Goal: Task Accomplishment & Management: Use online tool/utility

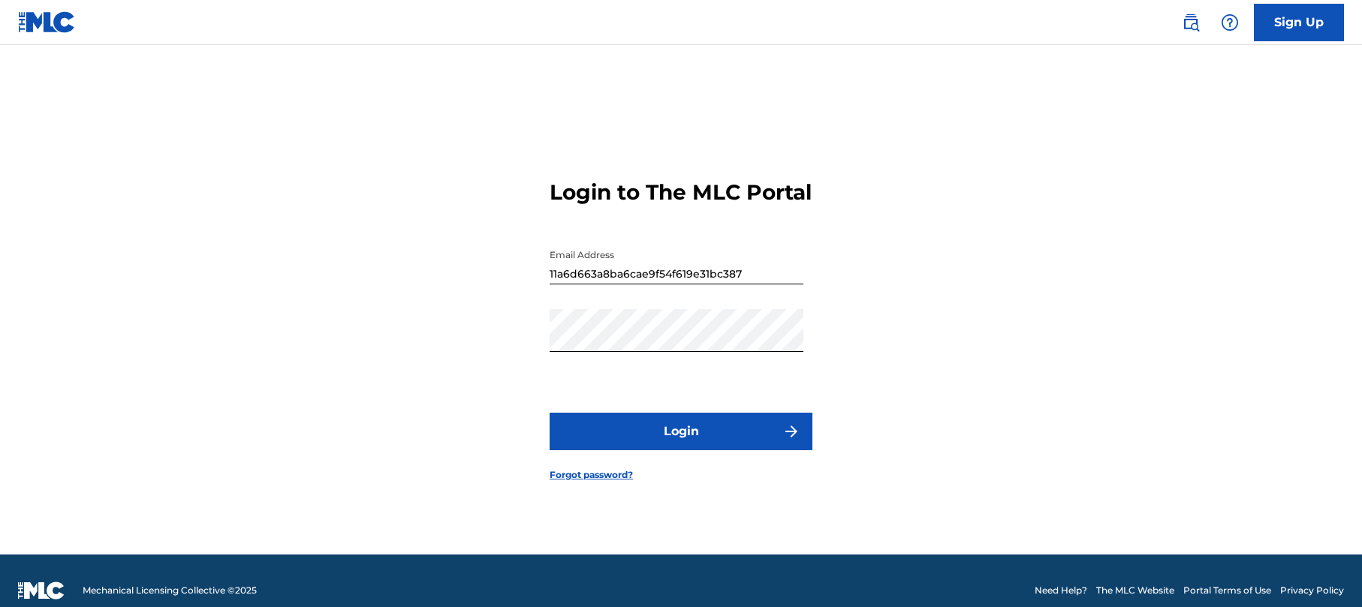
click at [713, 270] on div "Login to The MLC Portal Email Address 11a6d663a8ba6cae9f54f619e31bc387 Password…" at bounding box center [680, 319] width 1051 height 472
click at [532, 283] on div "Login to The MLC Portal Email Address 11a6d663a8ba6cae9f54f619e31bc387 Password…" at bounding box center [680, 319] width 1051 height 472
type input "[EMAIL_ADDRESS][DOMAIN_NAME]"
click at [706, 436] on button "Login" at bounding box center [681, 432] width 263 height 38
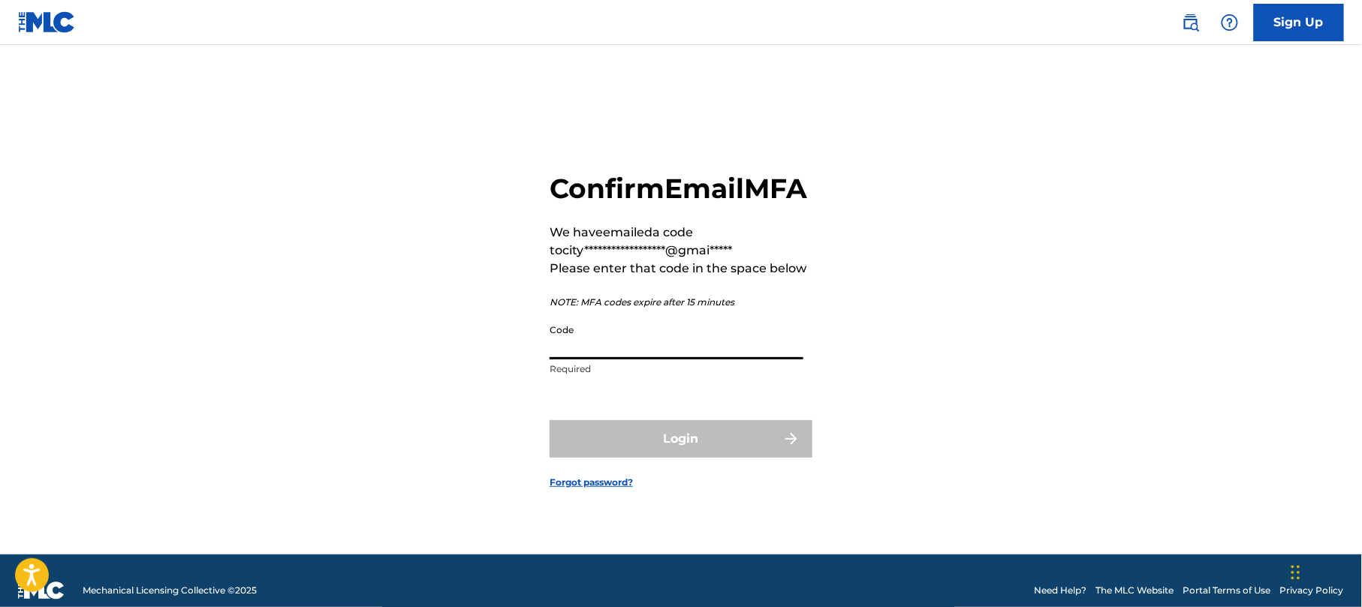
click at [583, 354] on input "Code" at bounding box center [677, 338] width 254 height 43
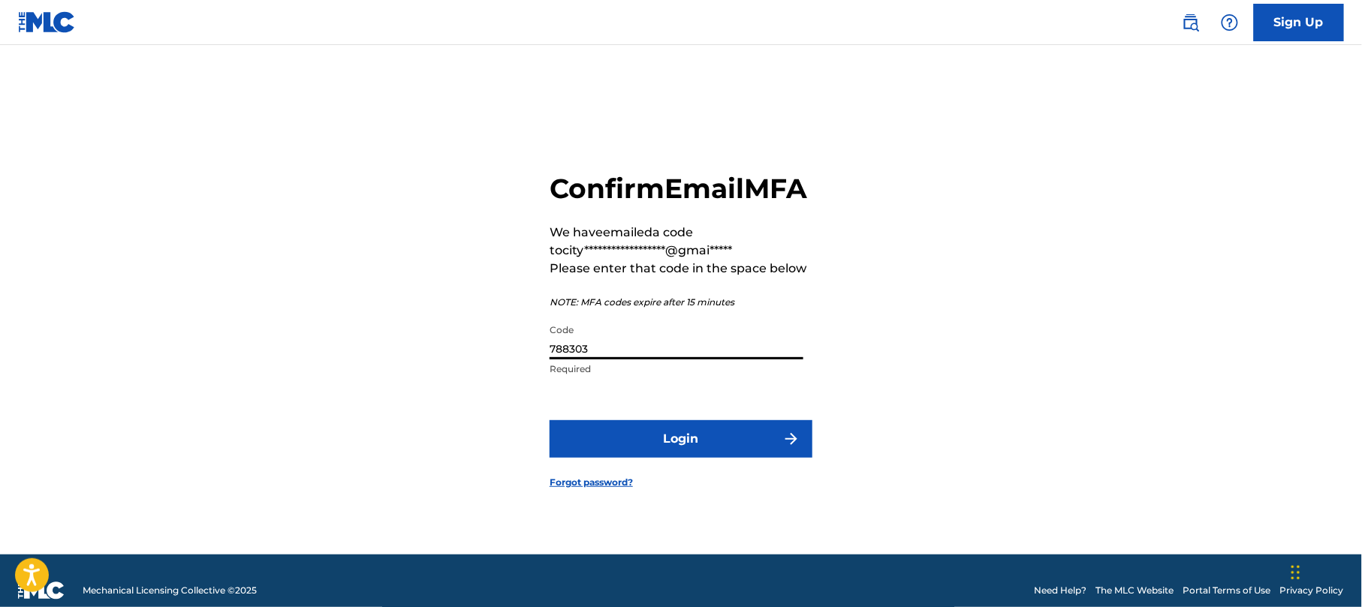
type input "788303"
click at [680, 450] on button "Login" at bounding box center [681, 439] width 263 height 38
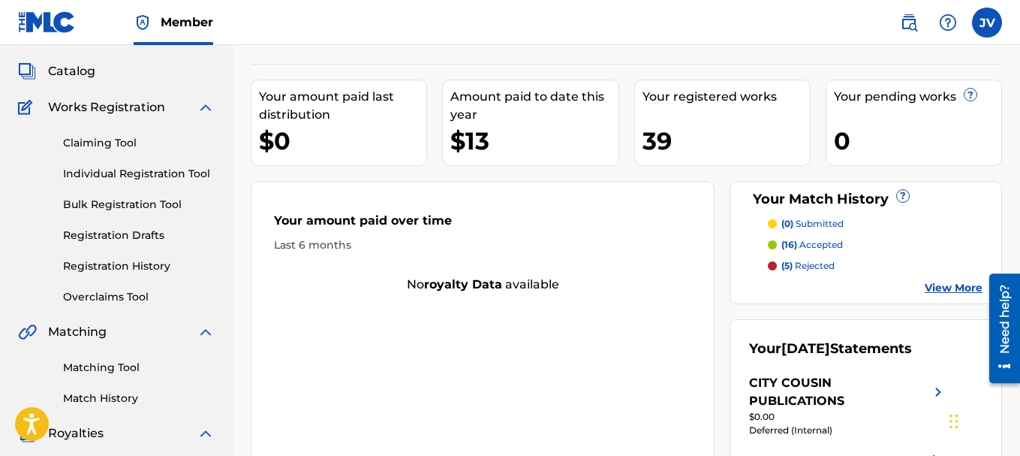
scroll to position [94, 0]
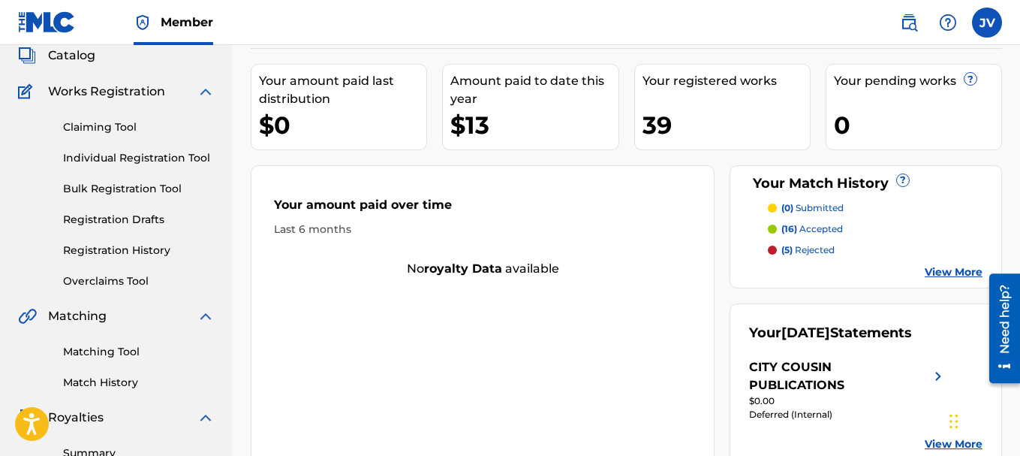
click at [124, 127] on link "Claiming Tool" at bounding box center [139, 127] width 152 height 16
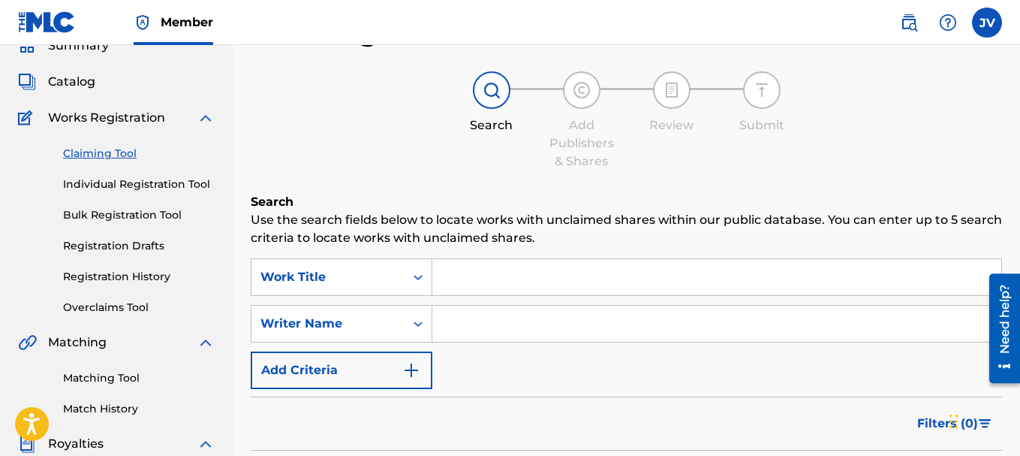
scroll to position [68, 0]
click at [419, 324] on icon "Search Form" at bounding box center [418, 322] width 15 height 15
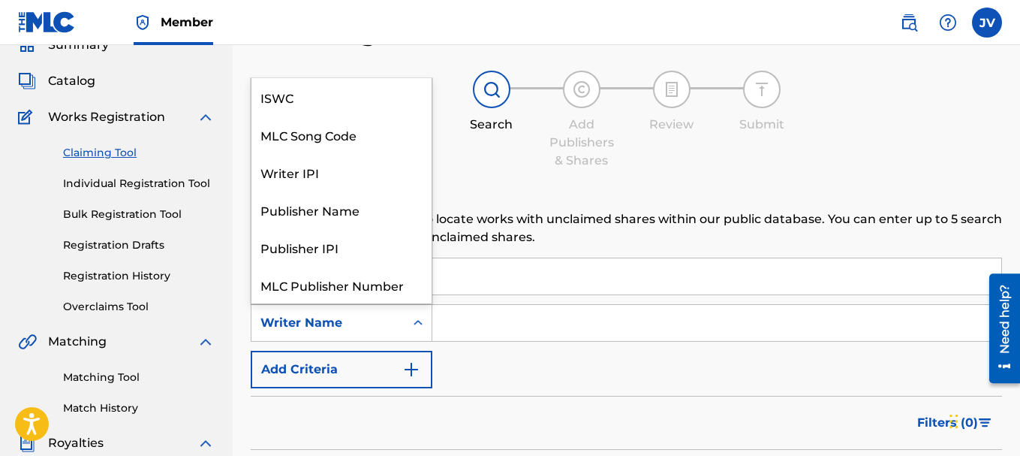
scroll to position [38, 0]
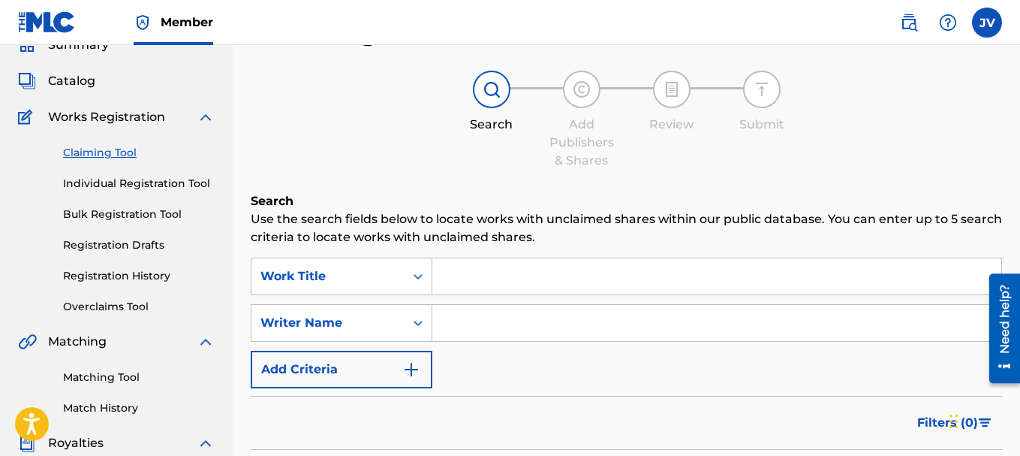
click at [419, 324] on icon "Search Form" at bounding box center [418, 322] width 15 height 15
click at [417, 278] on icon "Search Form" at bounding box center [418, 276] width 15 height 15
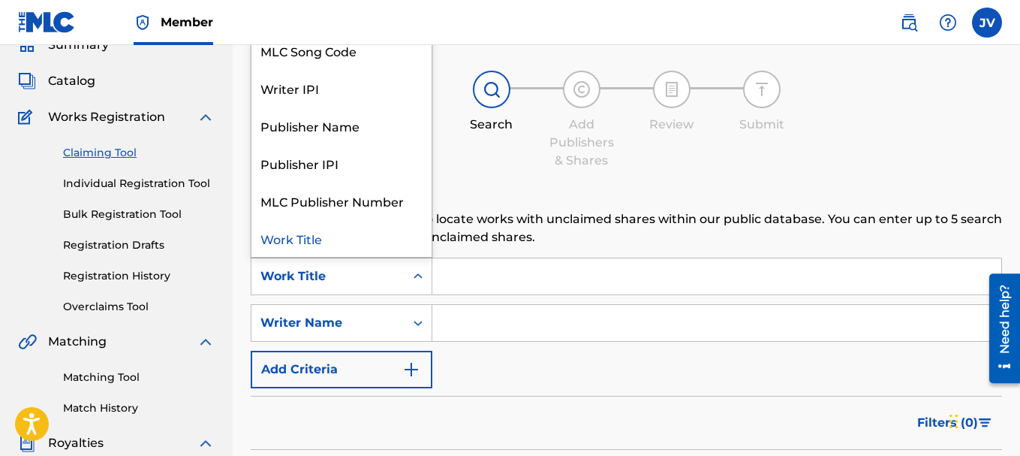
click at [415, 277] on icon "Search Form" at bounding box center [418, 275] width 9 height 5
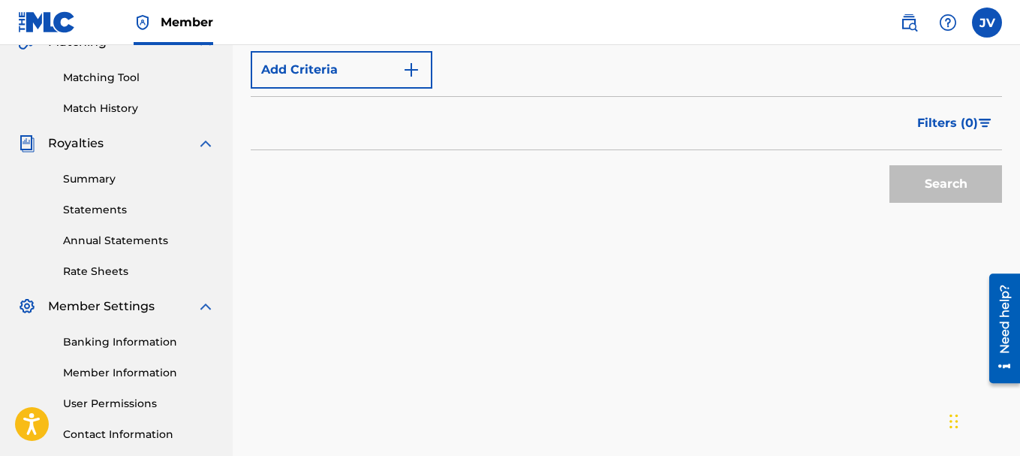
scroll to position [264, 0]
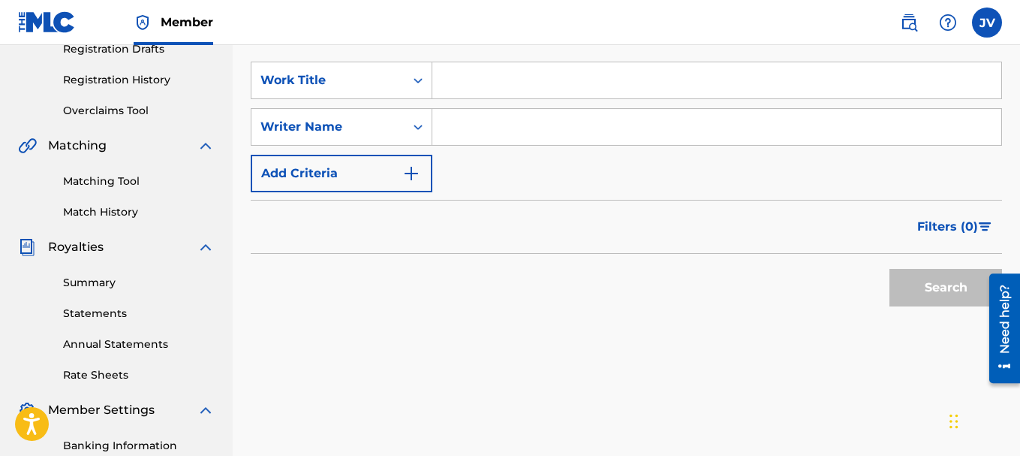
click at [422, 174] on button "Add Criteria" at bounding box center [342, 174] width 182 height 38
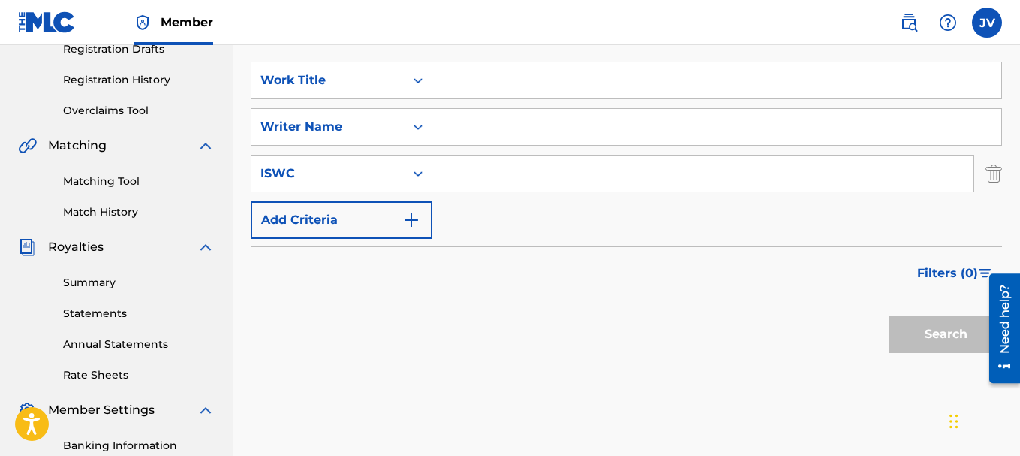
click at [412, 218] on img "Search Form" at bounding box center [411, 220] width 18 height 18
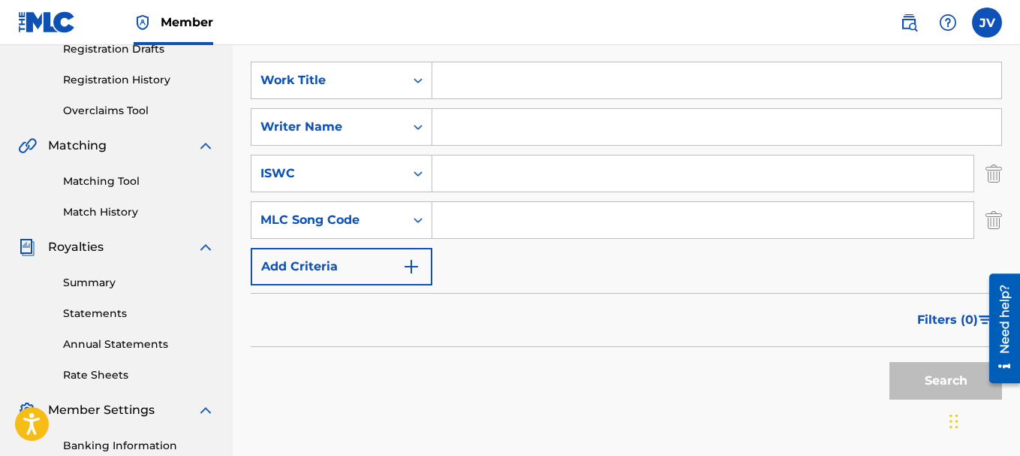
click at [412, 267] on img "Search Form" at bounding box center [411, 267] width 18 height 18
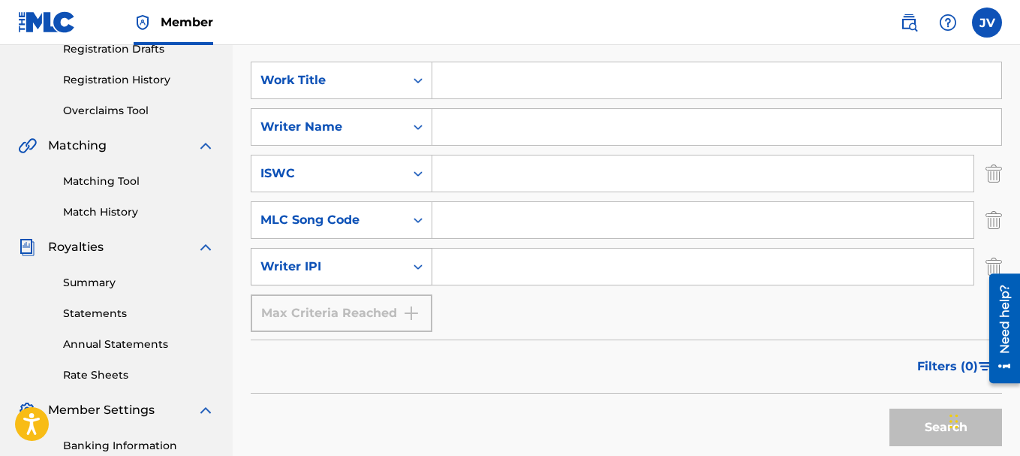
click at [416, 269] on icon "Search Form" at bounding box center [418, 266] width 15 height 15
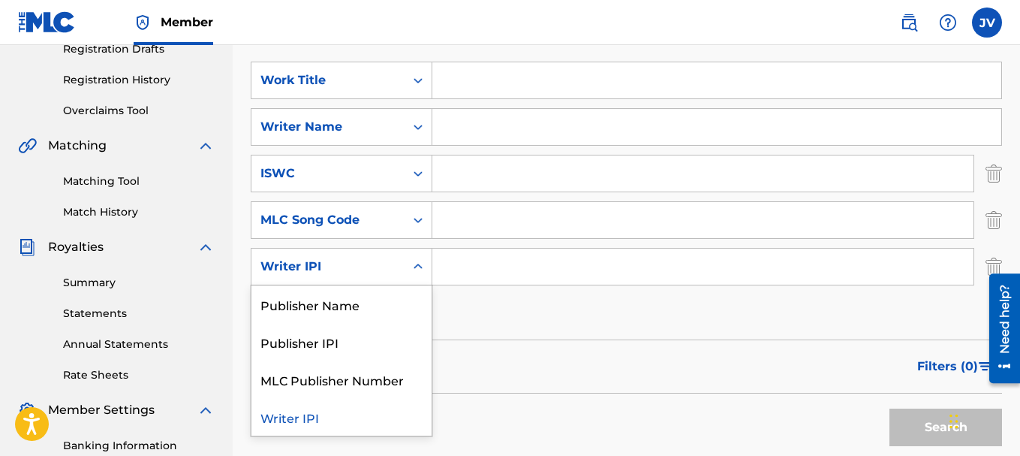
click at [416, 266] on icon "Search Form" at bounding box center [418, 266] width 9 height 5
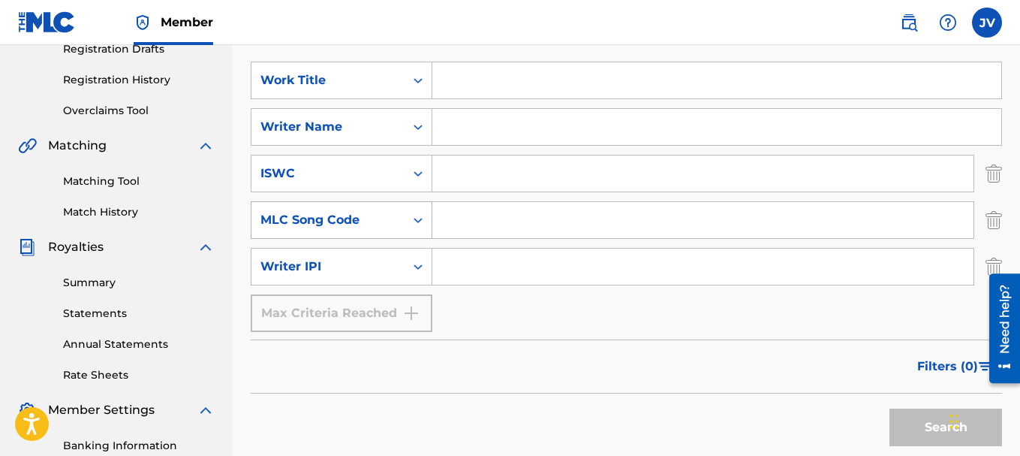
click at [417, 219] on icon "Search Form" at bounding box center [418, 219] width 15 height 15
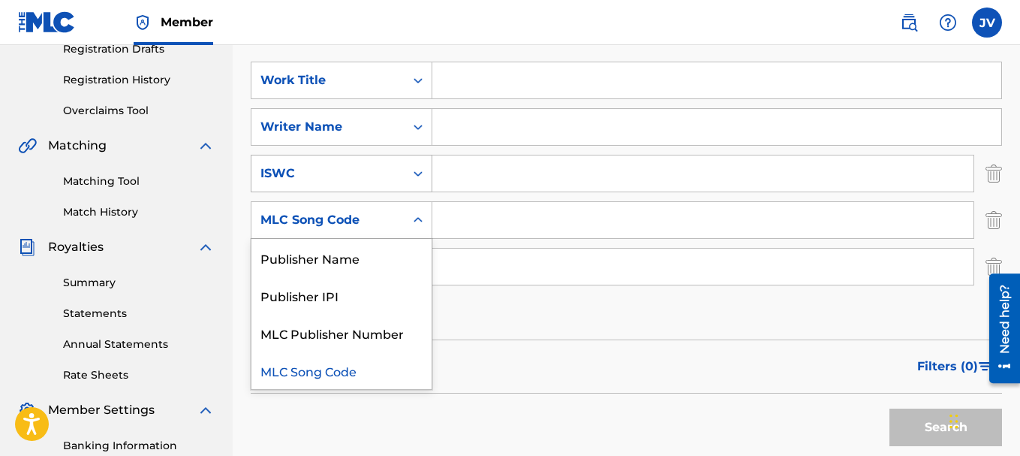
click at [417, 172] on icon "Search Form" at bounding box center [418, 173] width 15 height 15
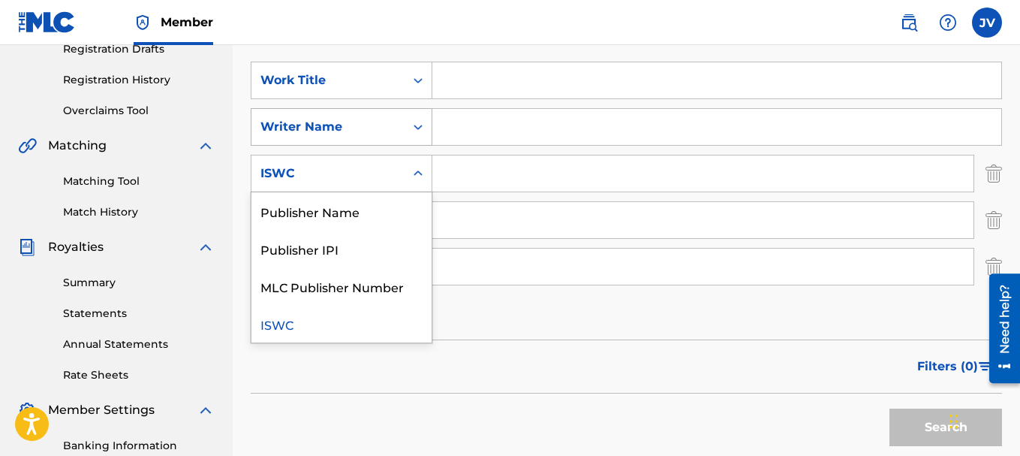
click at [417, 131] on icon "Search Form" at bounding box center [418, 126] width 15 height 15
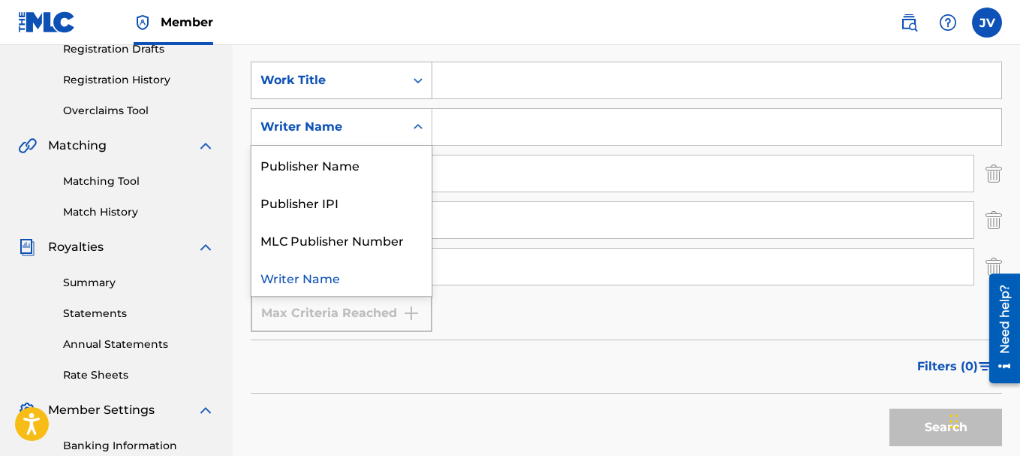
click at [419, 80] on icon "Search Form" at bounding box center [418, 80] width 9 height 5
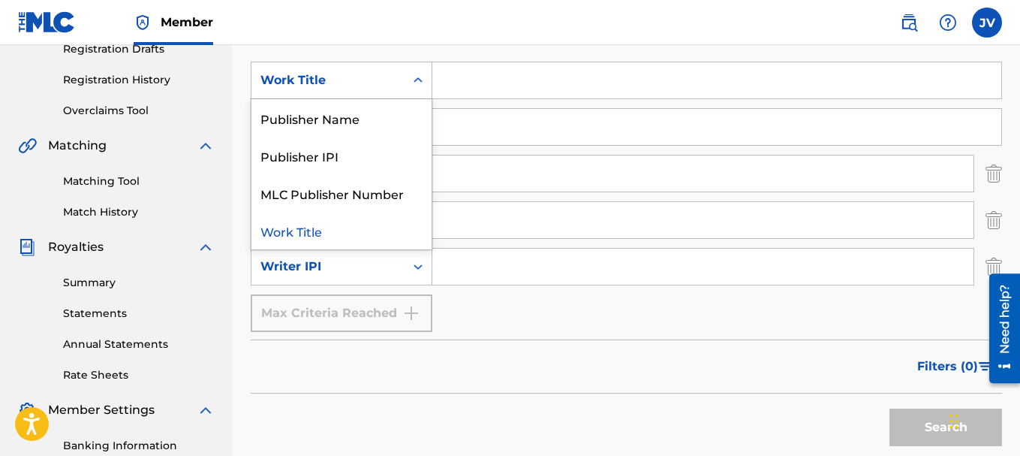
click at [419, 79] on icon "Search Form" at bounding box center [418, 80] width 15 height 15
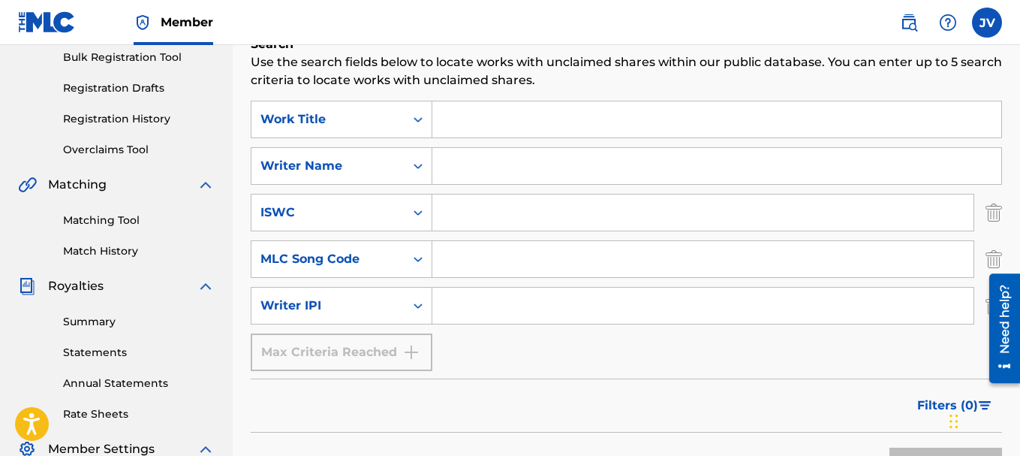
scroll to position [197, 0]
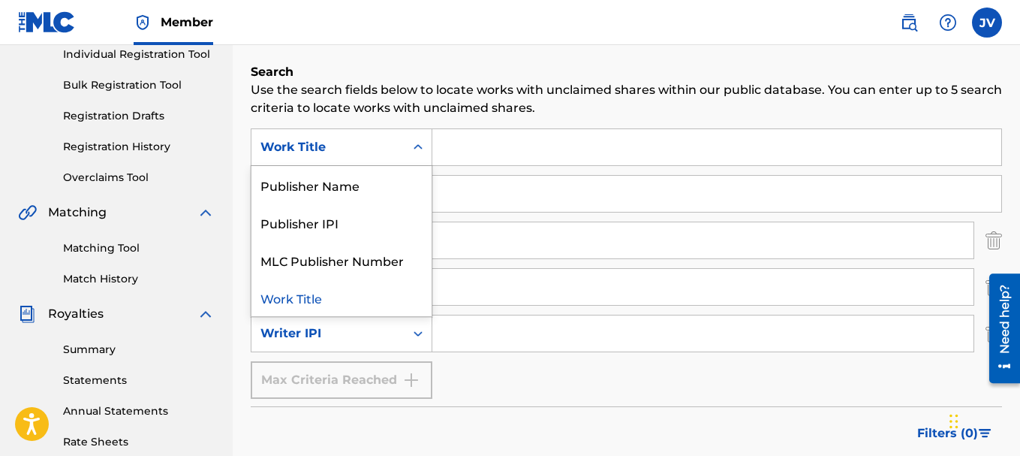
click at [420, 145] on icon "Search Form" at bounding box center [418, 147] width 15 height 15
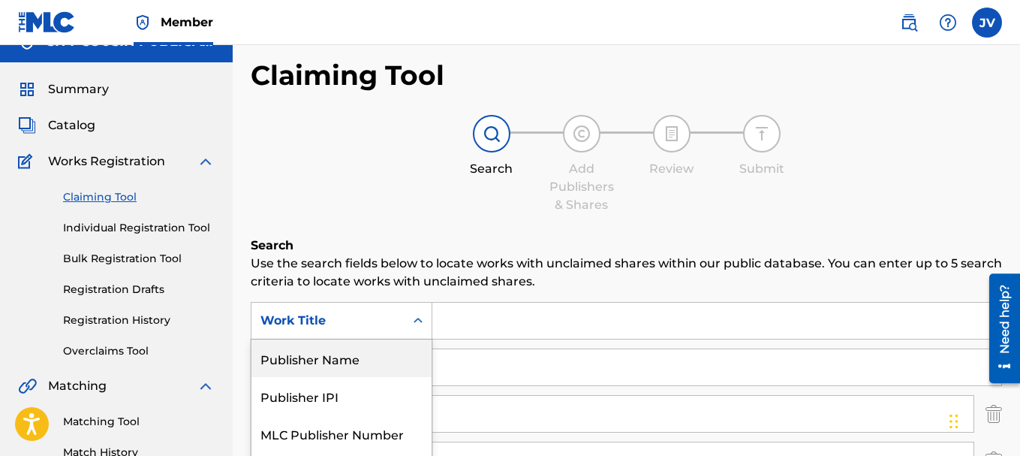
scroll to position [0, 0]
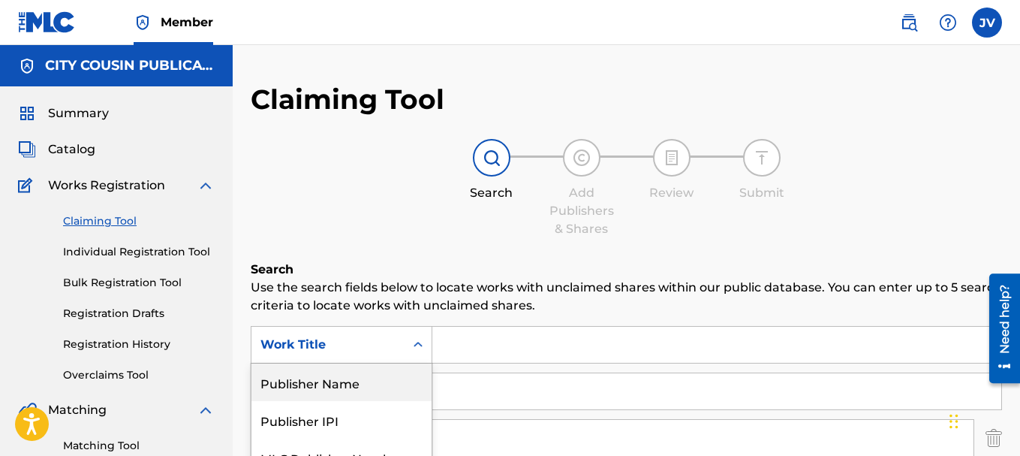
click at [102, 345] on link "Registration History" at bounding box center [139, 344] width 152 height 16
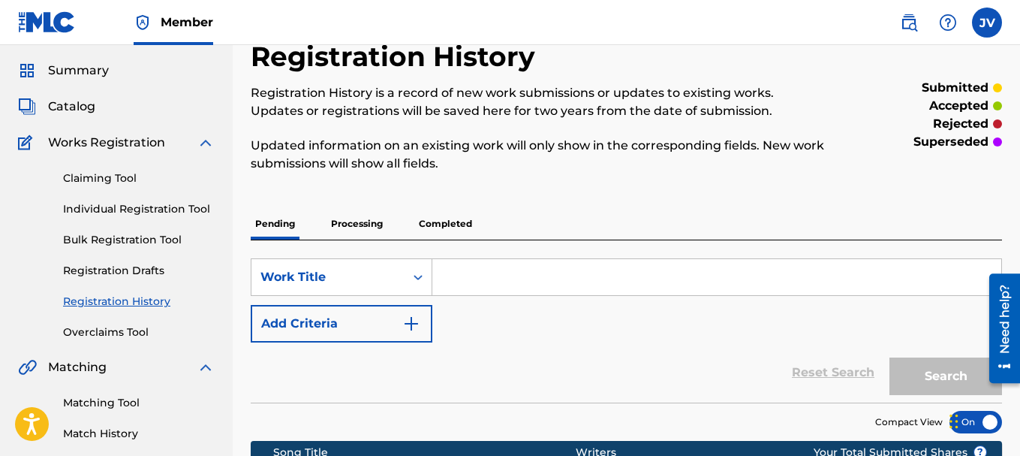
scroll to position [40, 0]
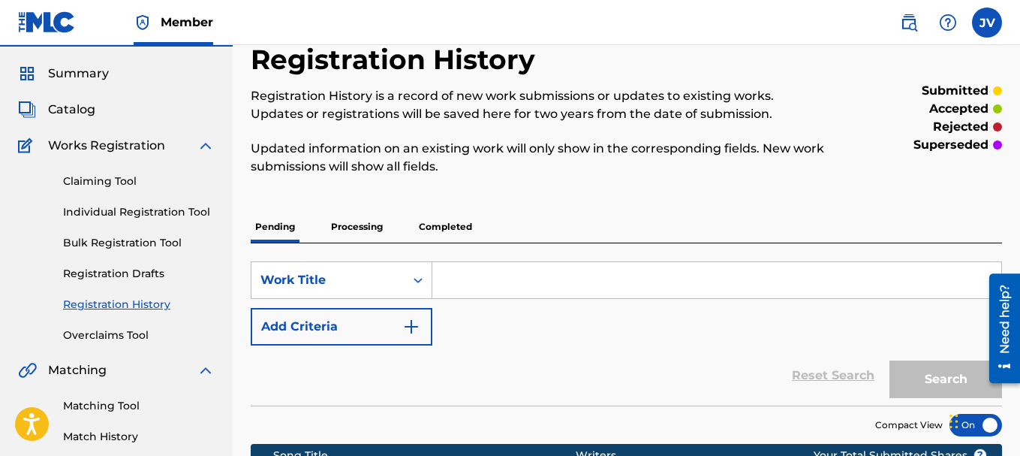
click at [83, 110] on span "Catalog" at bounding box center [71, 110] width 47 height 18
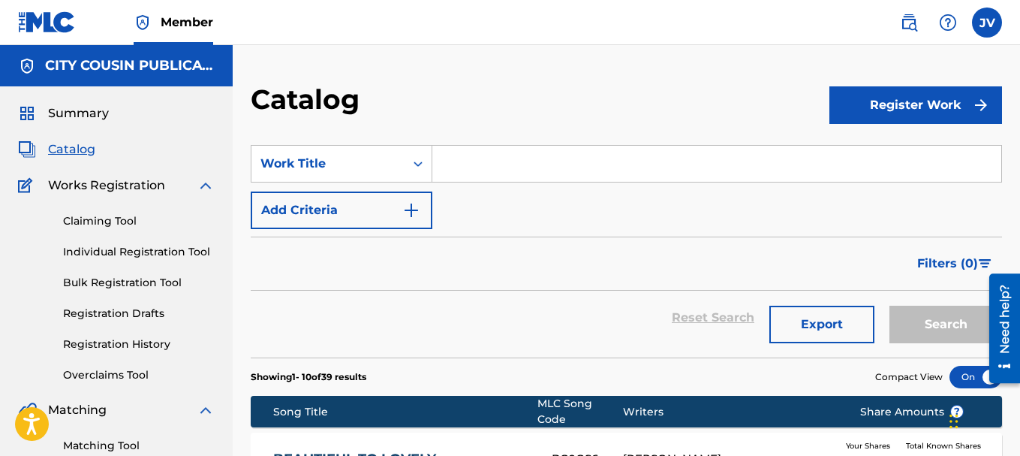
click at [821, 327] on button "Export" at bounding box center [822, 325] width 105 height 38
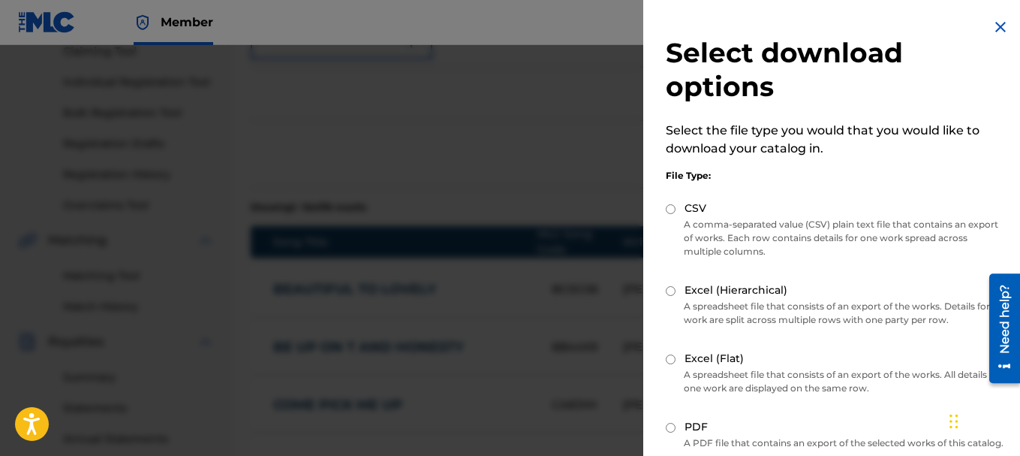
scroll to position [173, 0]
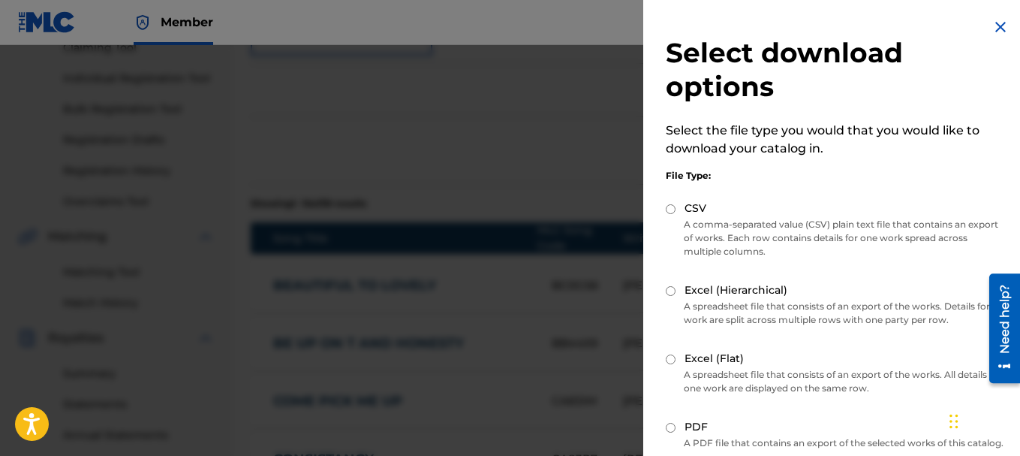
click at [673, 429] on input "PDF" at bounding box center [671, 428] width 10 height 10
radio input "true"
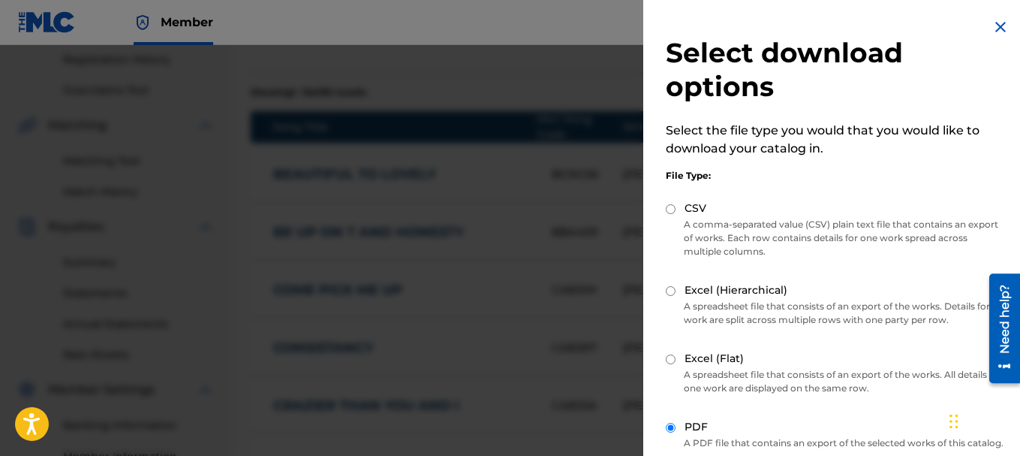
scroll to position [0, 0]
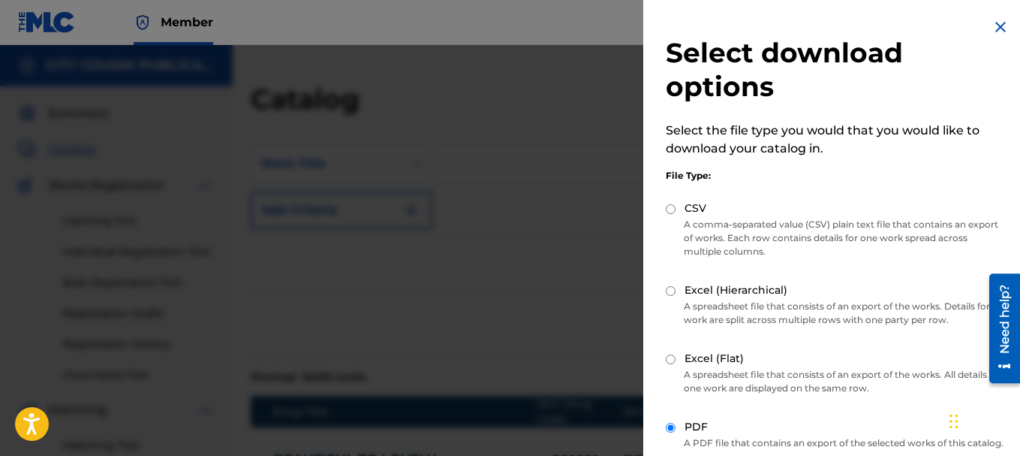
click at [994, 20] on img at bounding box center [1001, 27] width 18 height 18
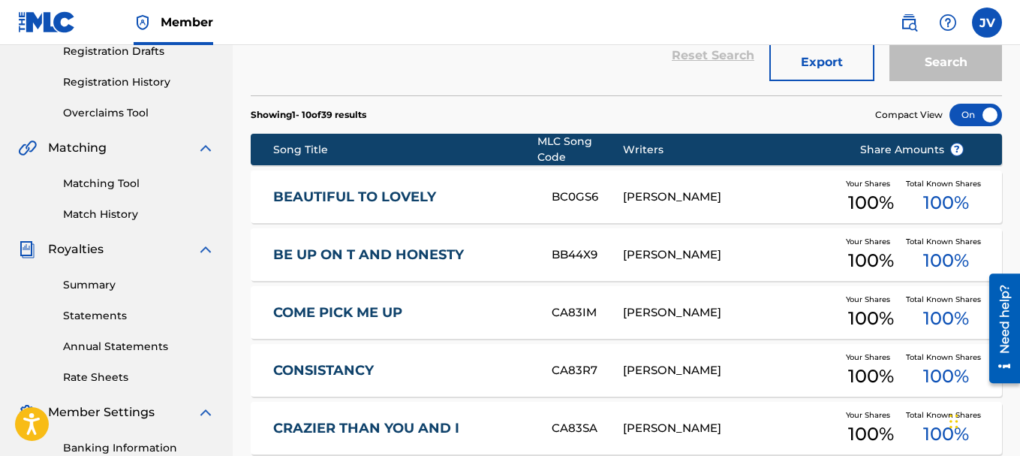
scroll to position [251, 0]
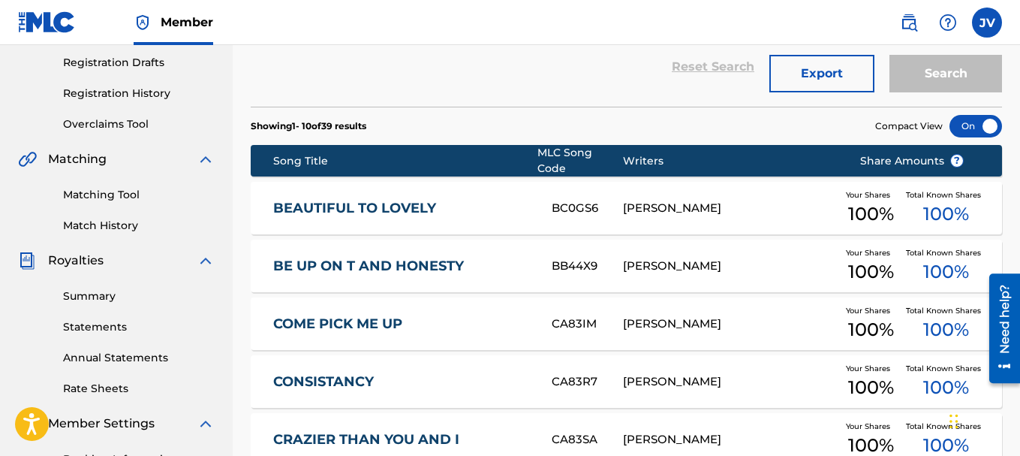
click at [408, 258] on link "BE UP ON T AND HONESTY" at bounding box center [402, 266] width 258 height 17
click at [408, 255] on div "Catalog Register Work SearchWithCriteria443f69d2-a6de-414c-bd3b-5bd3f4fa3650 Wo…" at bounding box center [627, 332] width 788 height 1000
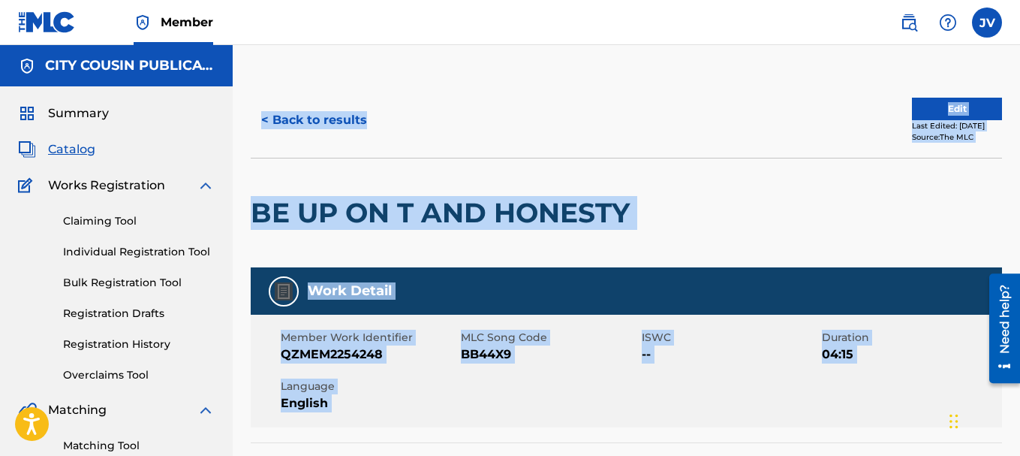
click at [421, 247] on div "BE UP ON T AND HONESTY" at bounding box center [444, 212] width 387 height 109
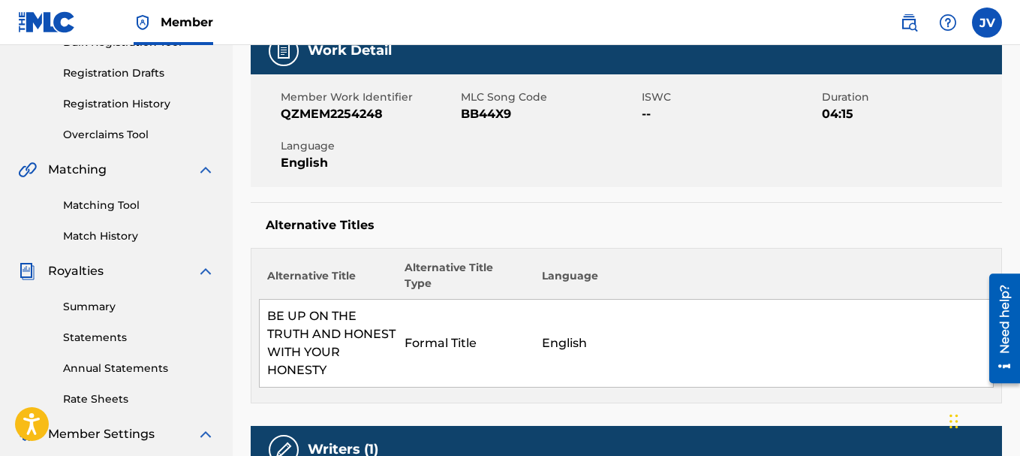
scroll to position [258, 0]
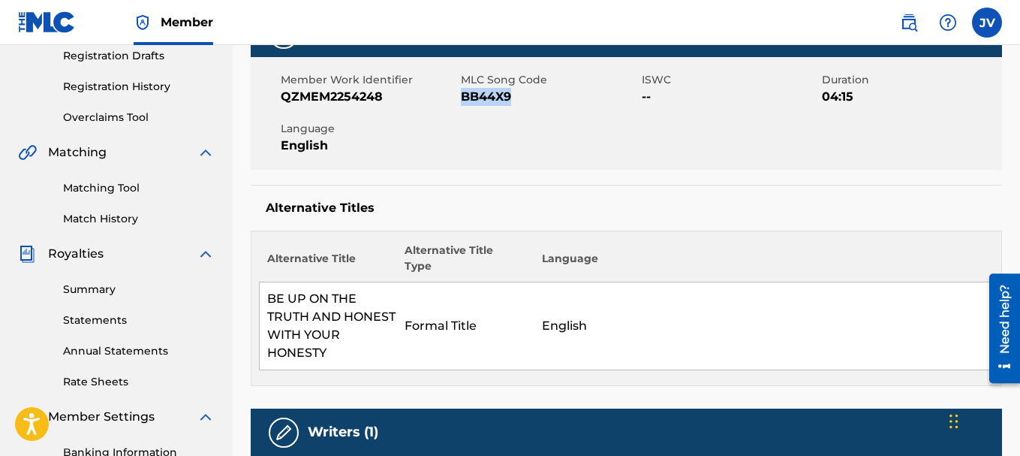
drag, startPoint x: 517, startPoint y: 98, endPoint x: 462, endPoint y: 95, distance: 54.1
click at [462, 95] on span "BB44X9" at bounding box center [549, 97] width 176 height 18
copy span "BB44X9"
click at [568, 121] on div "Member Work Identifier QZMEM2254248 MLC Song Code BB44X9 ISWC -- Duration 04:15…" at bounding box center [627, 113] width 752 height 113
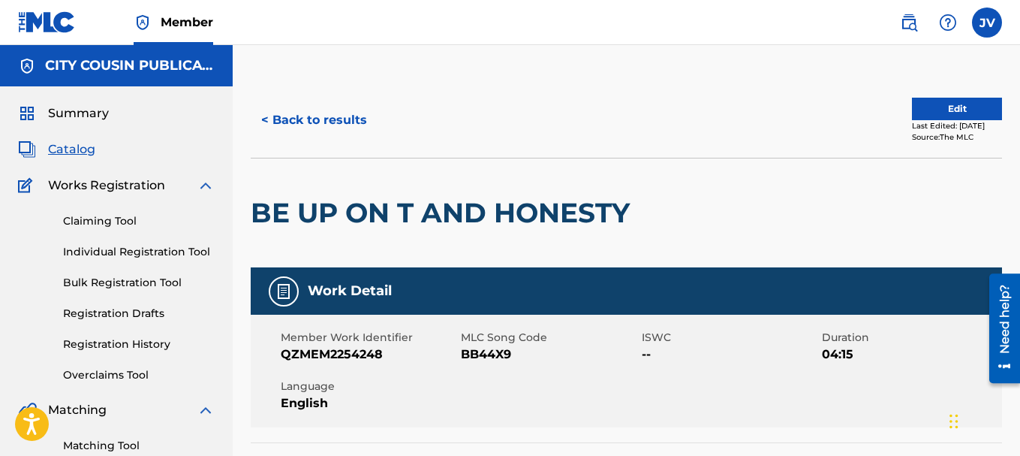
click at [321, 116] on button "< Back to results" at bounding box center [314, 120] width 127 height 38
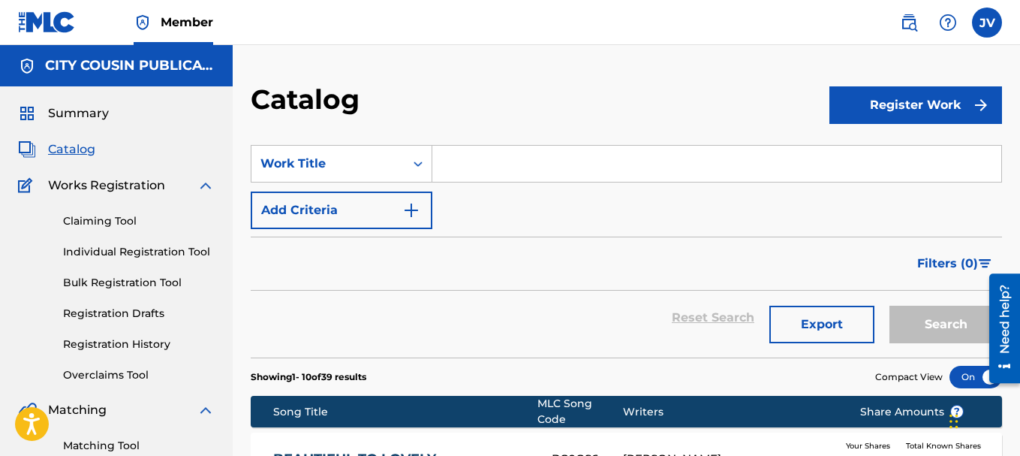
click at [96, 225] on link "Claiming Tool" at bounding box center [139, 221] width 152 height 16
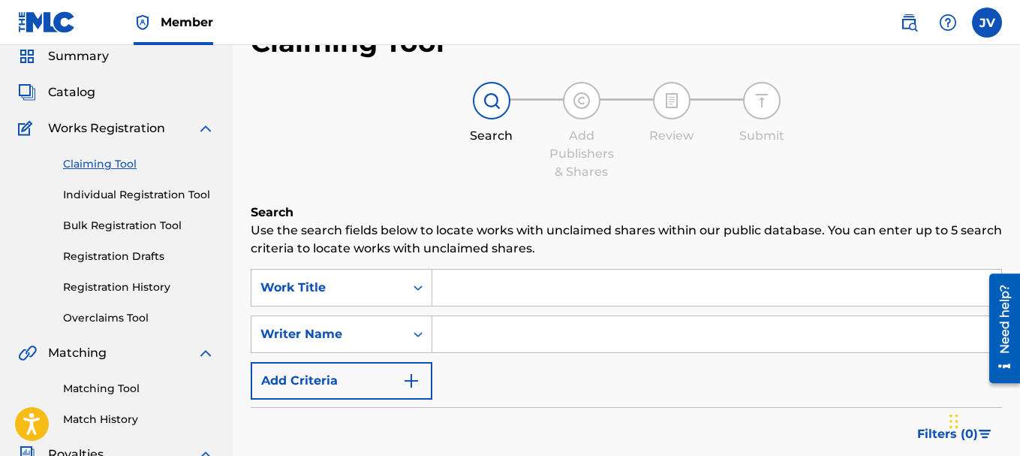
scroll to position [89, 0]
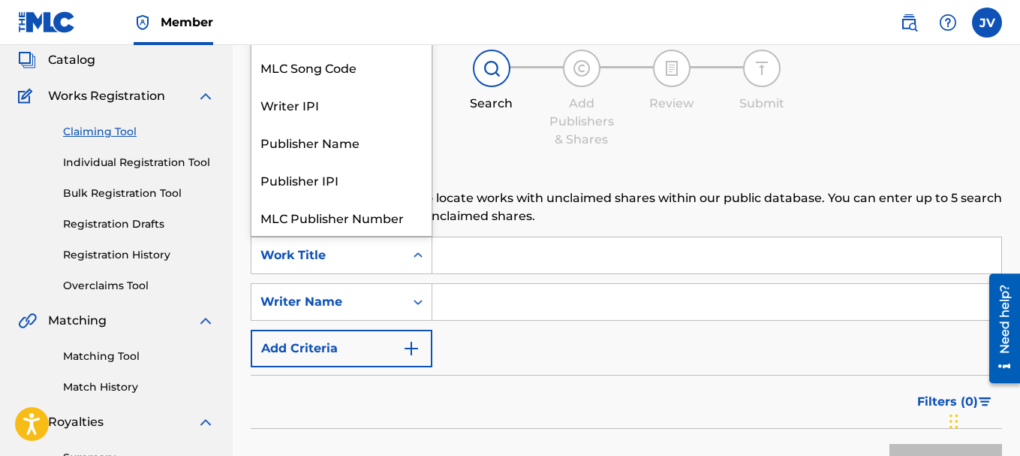
click at [417, 256] on icon "Search Form" at bounding box center [418, 255] width 15 height 15
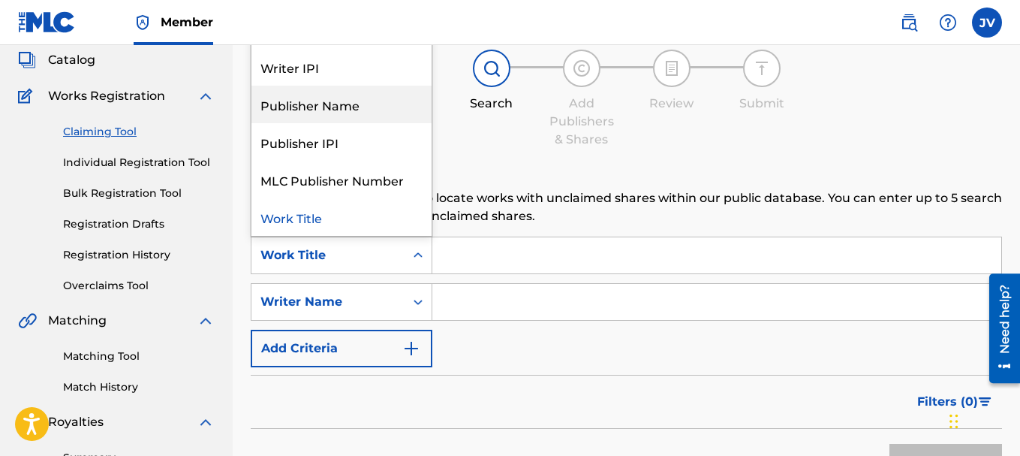
click at [340, 112] on div "Publisher Name" at bounding box center [342, 105] width 180 height 38
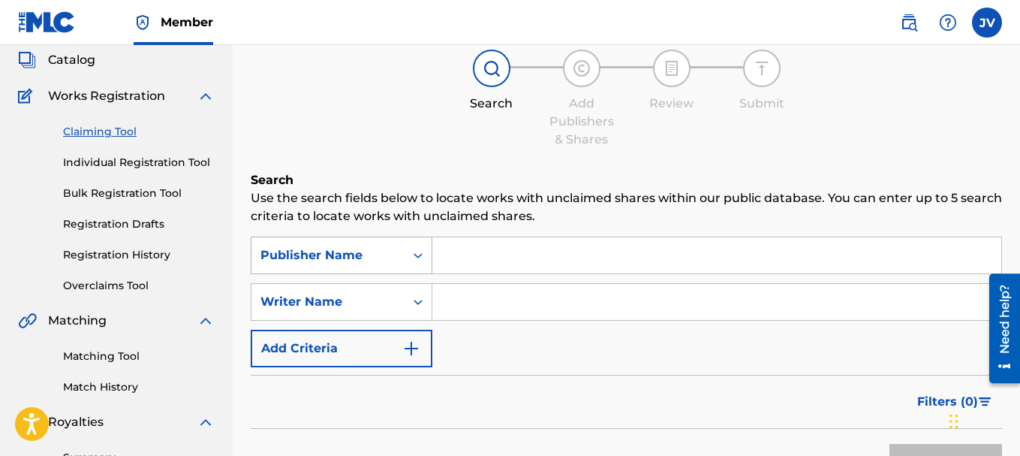
click at [420, 252] on icon "Search Form" at bounding box center [418, 255] width 15 height 15
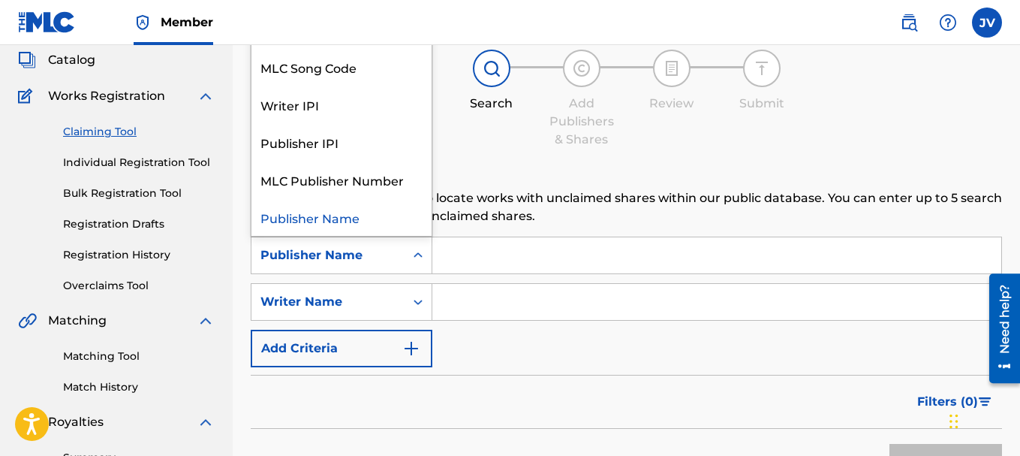
click at [458, 255] on input "Search Form" at bounding box center [716, 255] width 569 height 36
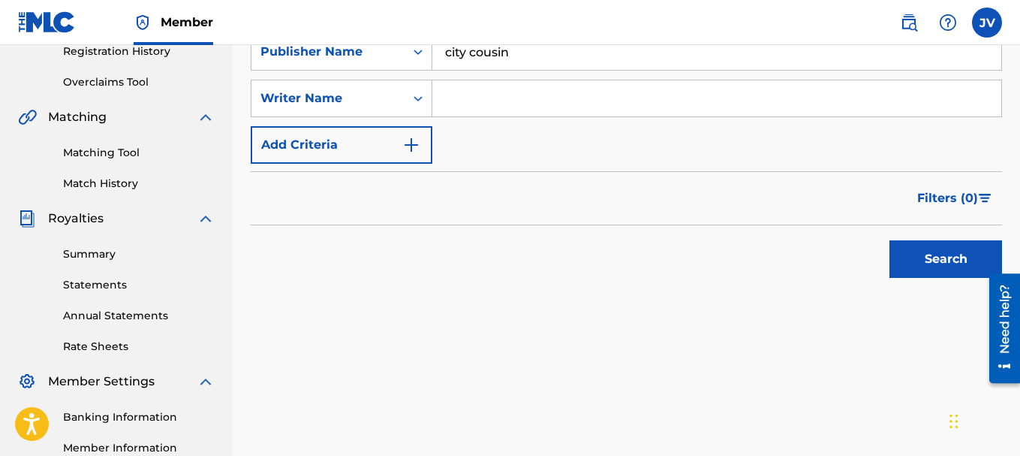
scroll to position [294, 0]
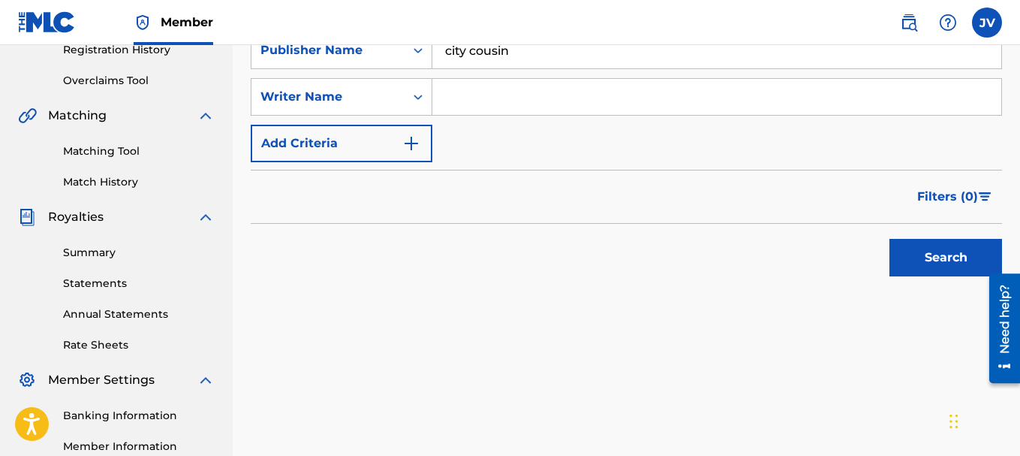
click at [956, 242] on button "Search" at bounding box center [946, 258] width 113 height 38
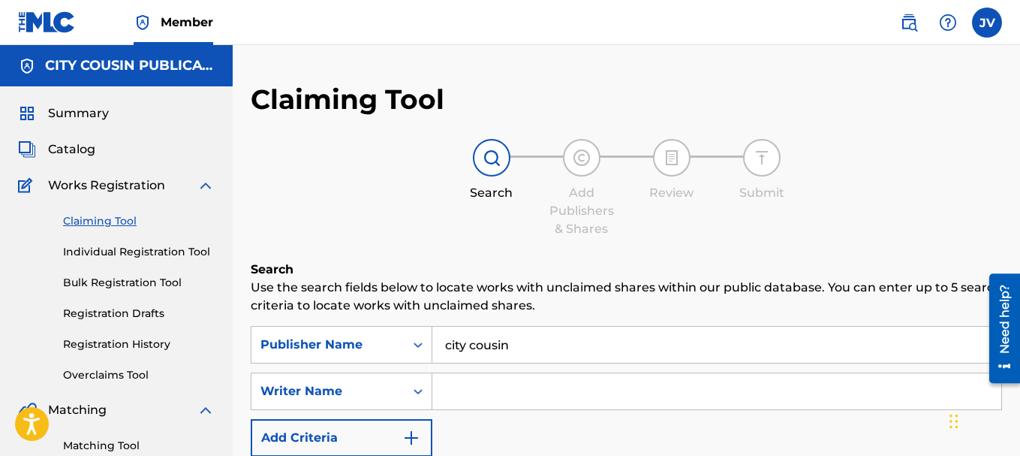
click at [516, 345] on input "city cousin" at bounding box center [716, 345] width 569 height 36
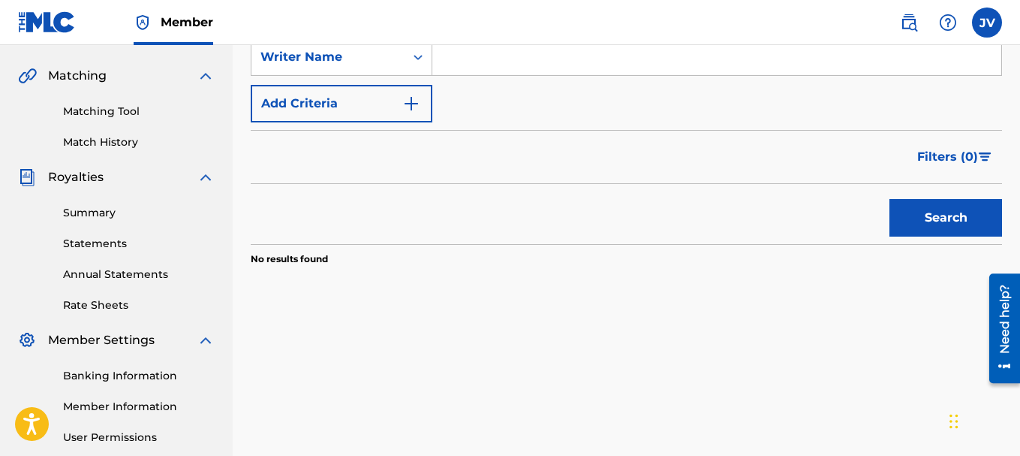
scroll to position [368, 0]
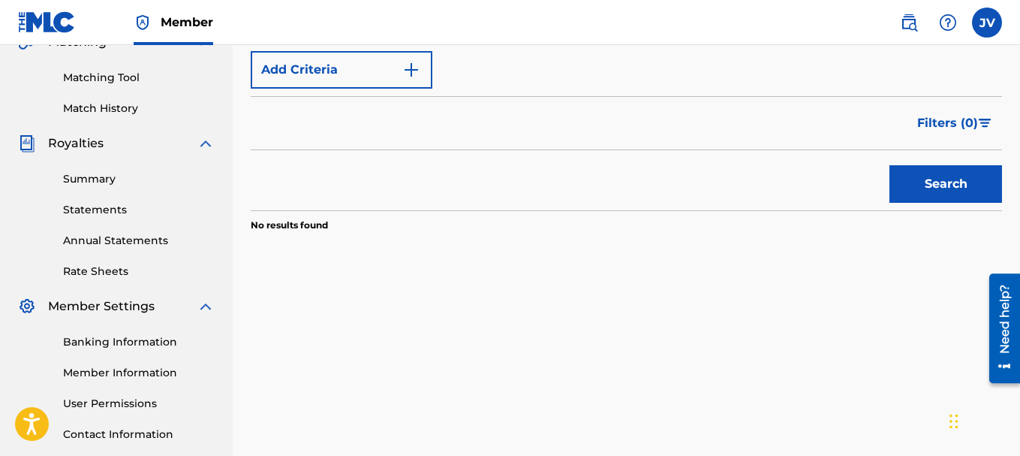
click at [941, 191] on button "Search" at bounding box center [946, 184] width 113 height 38
click at [941, 191] on div "Search" at bounding box center [942, 180] width 120 height 60
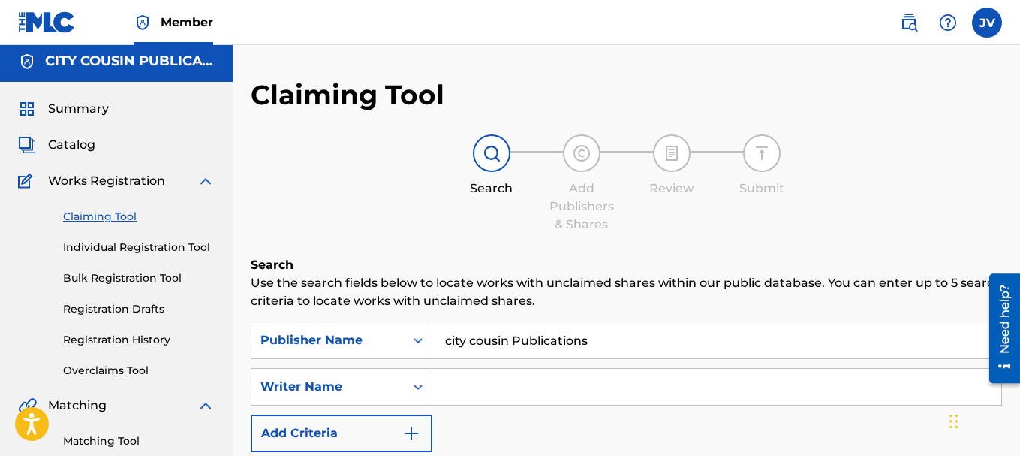
scroll to position [11, 0]
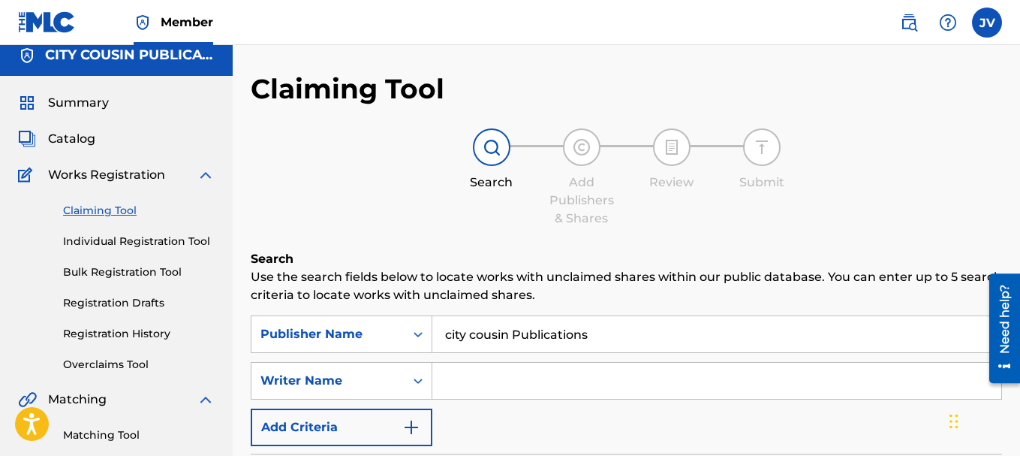
click at [432, 333] on input "city cousin Publications" at bounding box center [716, 334] width 569 height 36
type input "s"
click at [418, 336] on icon "Search Form" at bounding box center [418, 334] width 15 height 15
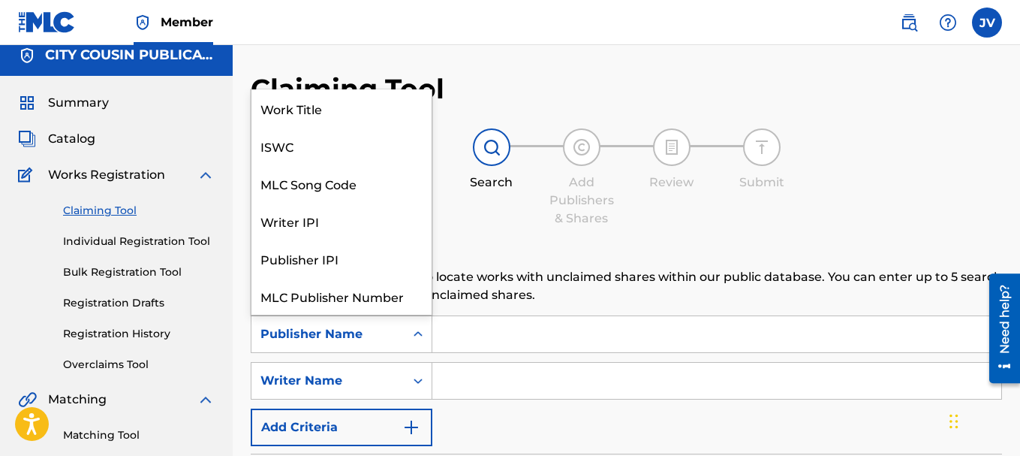
scroll to position [38, 0]
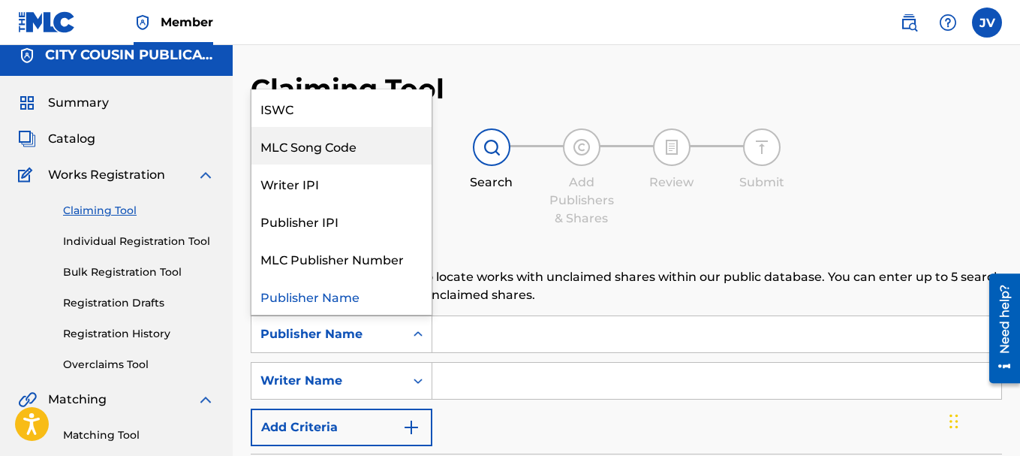
click at [330, 153] on div "MLC Song Code" at bounding box center [342, 146] width 180 height 38
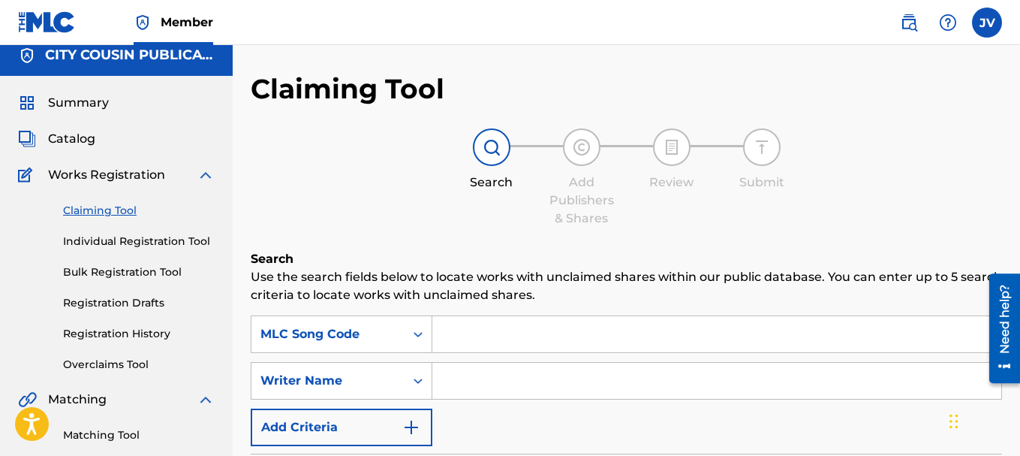
click at [438, 341] on input "Search Form" at bounding box center [716, 334] width 569 height 36
paste input "BB44X9"
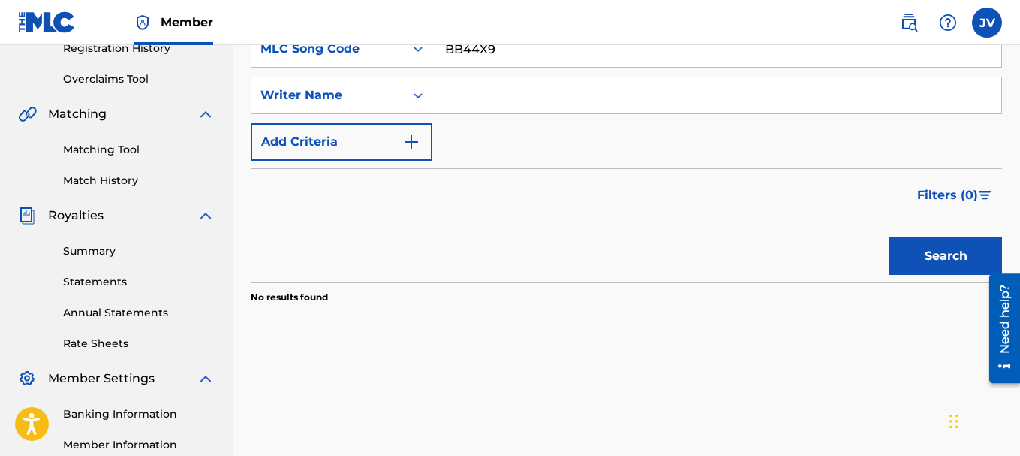
scroll to position [318, 0]
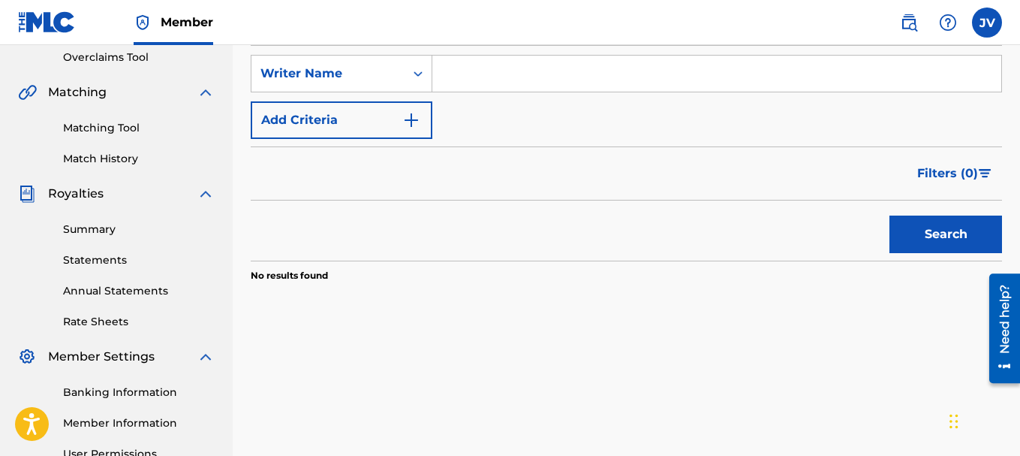
type input "BB44X9"
click at [946, 238] on button "Search" at bounding box center [946, 234] width 113 height 38
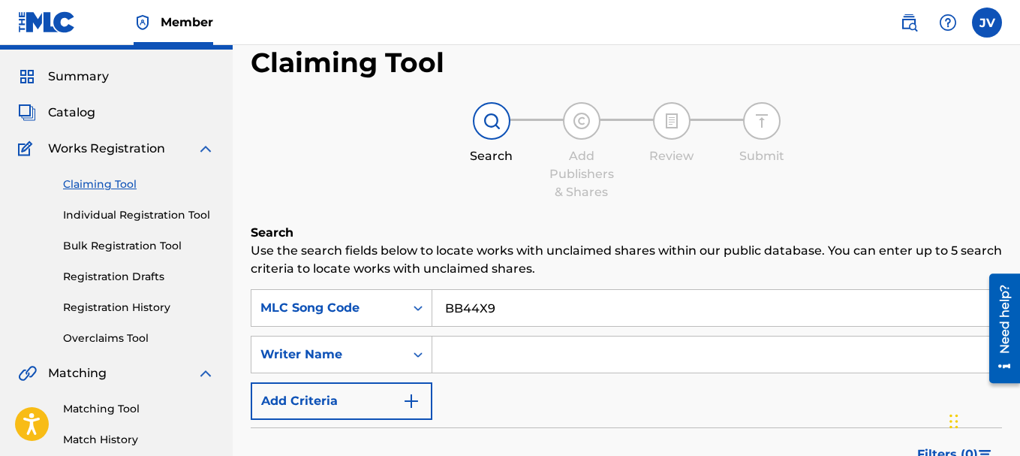
scroll to position [93, 0]
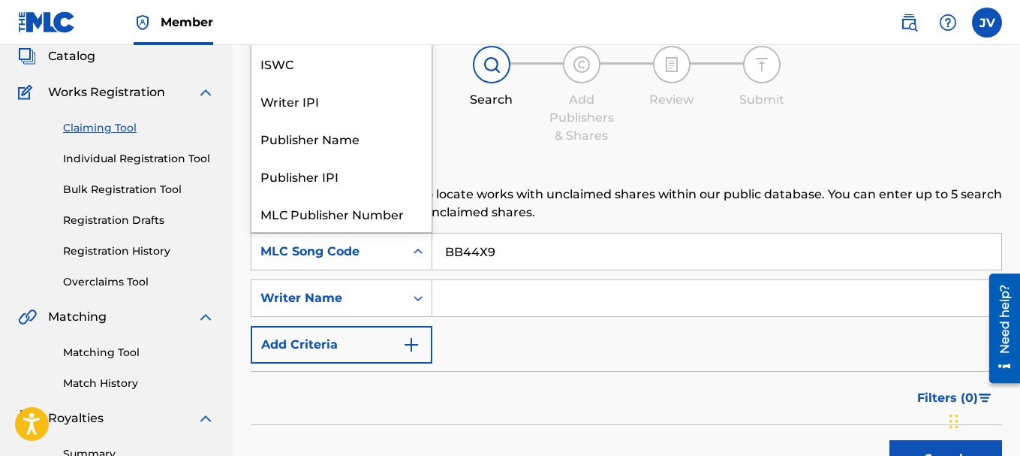
click at [417, 249] on icon "Search Form" at bounding box center [418, 251] width 15 height 15
click at [417, 252] on icon "Search Form" at bounding box center [418, 251] width 9 height 5
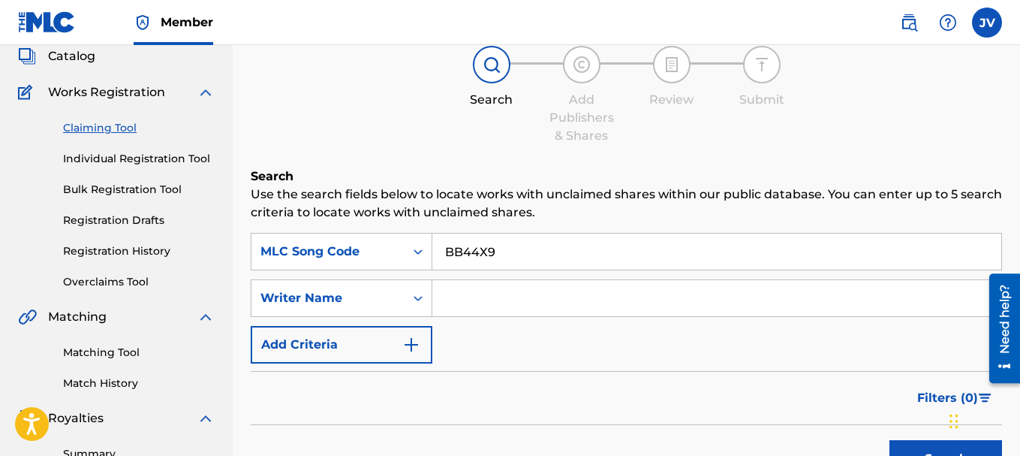
drag, startPoint x: 505, startPoint y: 252, endPoint x: 439, endPoint y: 247, distance: 65.5
click at [439, 247] on input "BB44X9" at bounding box center [716, 251] width 569 height 36
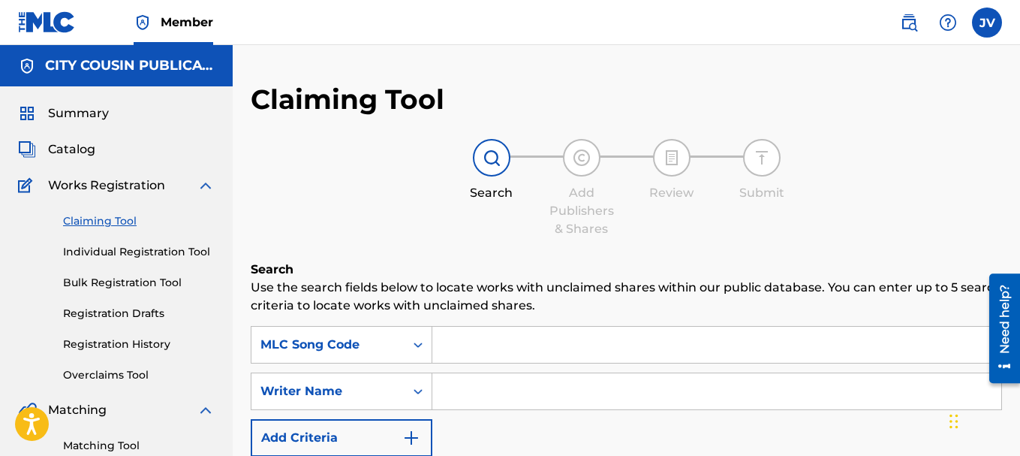
click at [92, 144] on span "Catalog" at bounding box center [71, 149] width 47 height 18
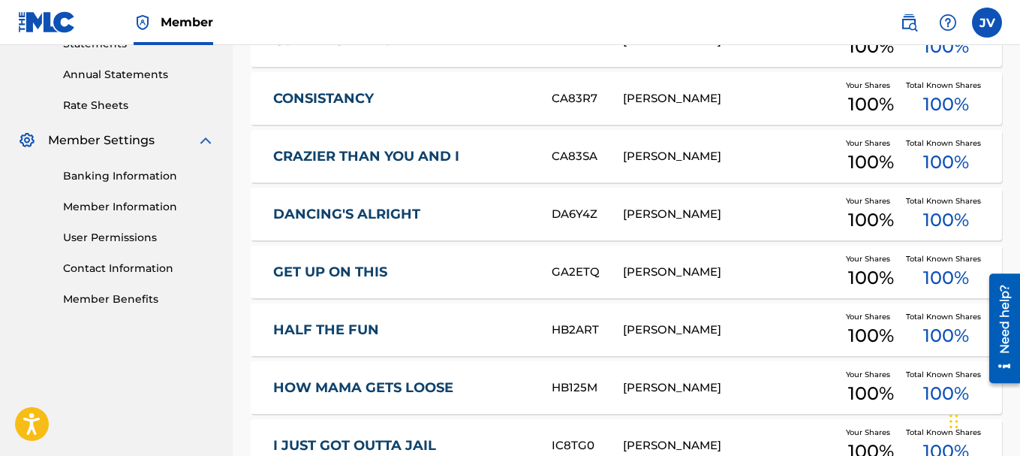
scroll to position [535, 0]
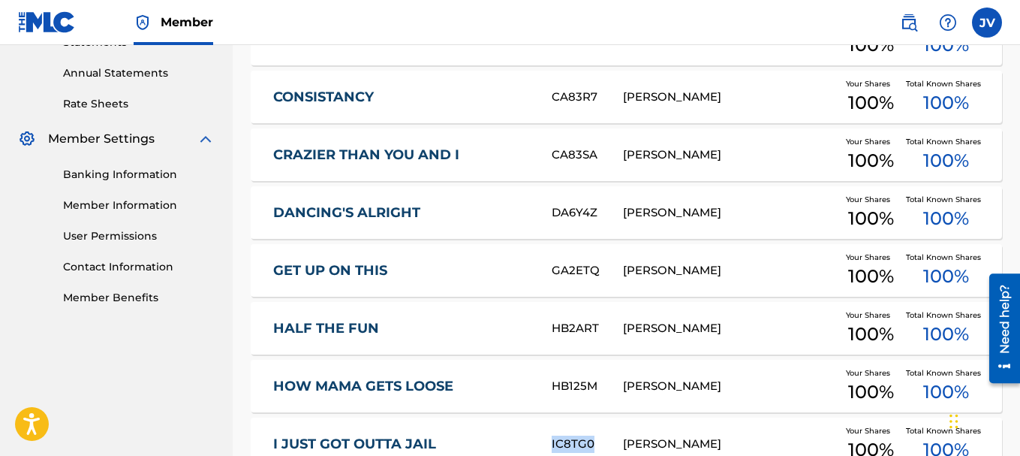
drag, startPoint x: 595, startPoint y: 435, endPoint x: 553, endPoint y: 430, distance: 42.3
click at [553, 435] on div "IC8TG0" at bounding box center [587, 443] width 71 height 17
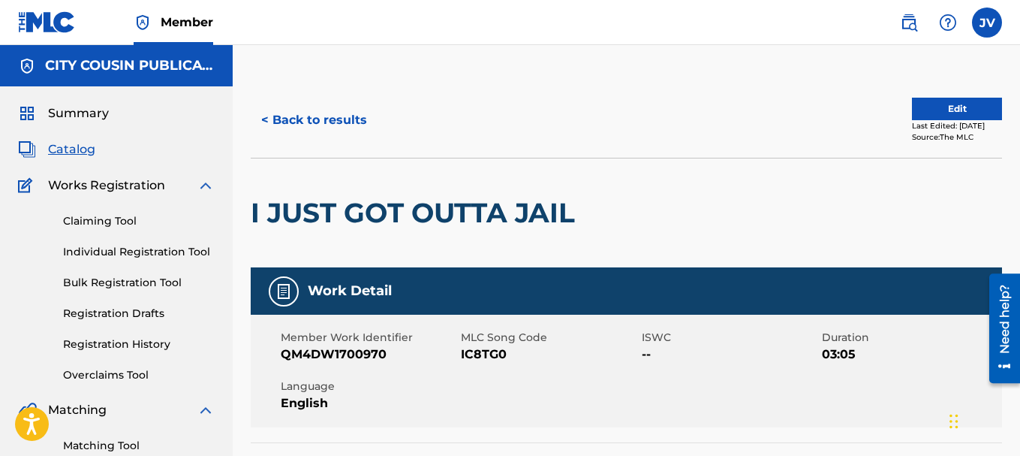
click at [459, 350] on div "Member Work Identifier QM4DW1700970" at bounding box center [371, 347] width 180 height 34
drag, startPoint x: 507, startPoint y: 354, endPoint x: 462, endPoint y: 354, distance: 44.3
click at [462, 354] on span "IC8TG0" at bounding box center [549, 354] width 176 height 18
copy span "IC8TG0"
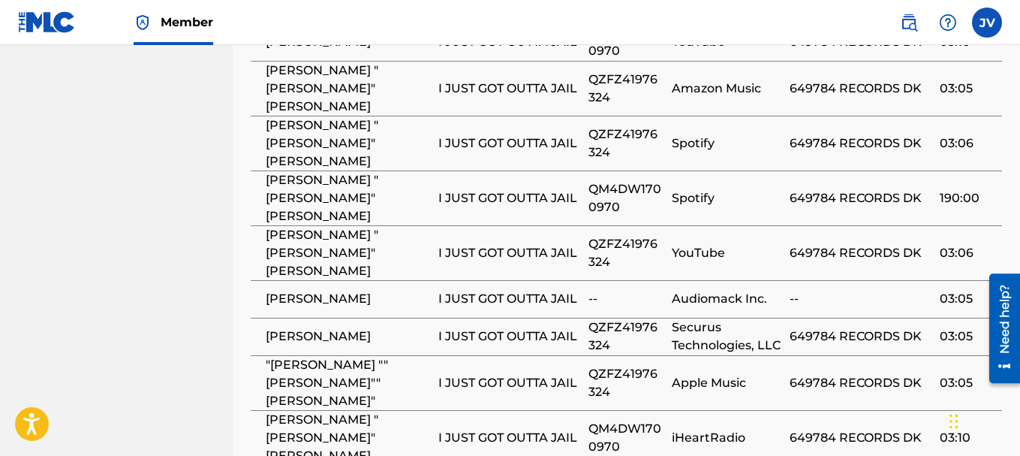
scroll to position [1156, 0]
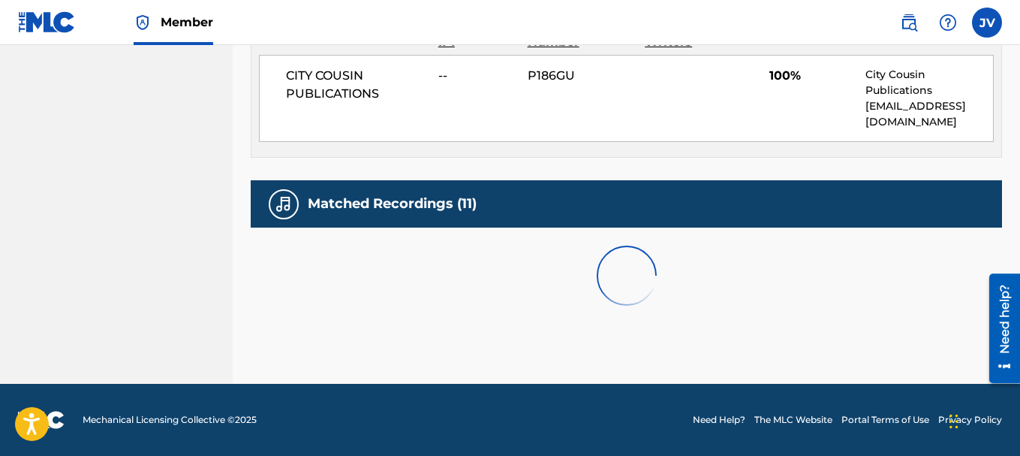
scroll to position [917, 0]
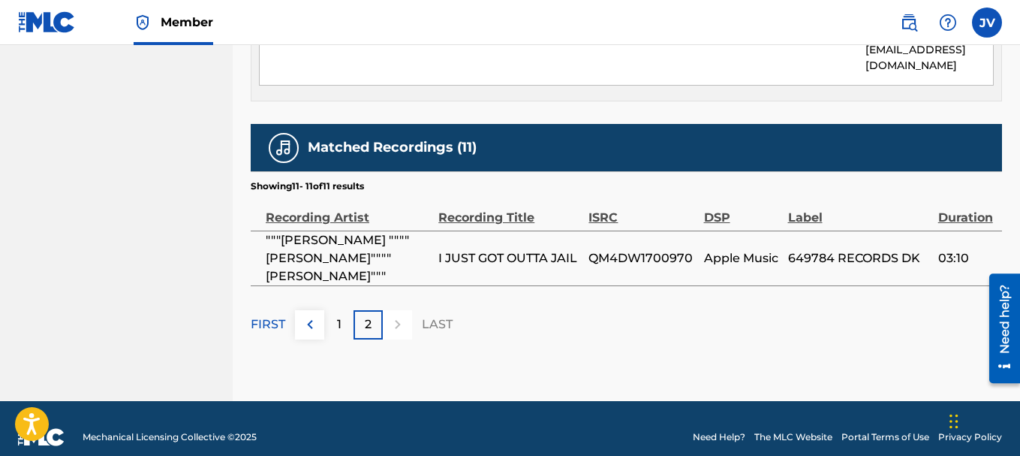
click at [339, 315] on p "1" at bounding box center [339, 324] width 5 height 18
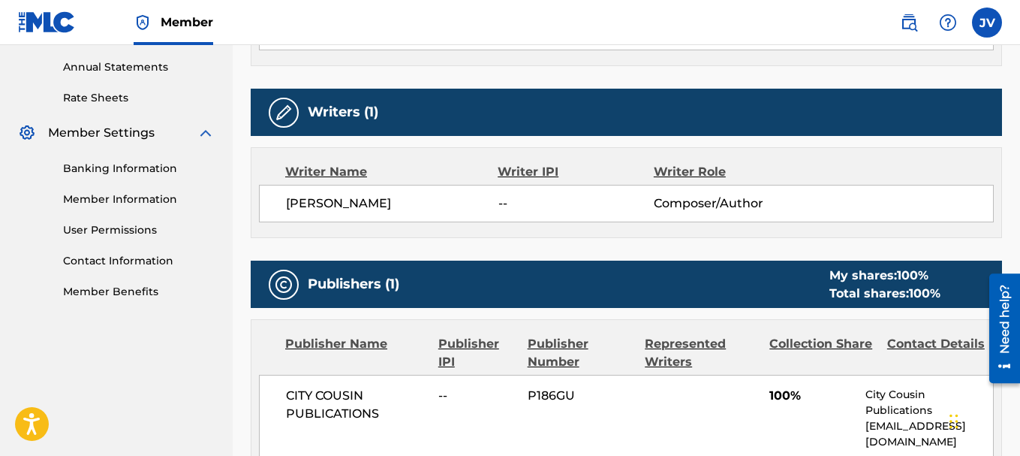
scroll to position [141, 0]
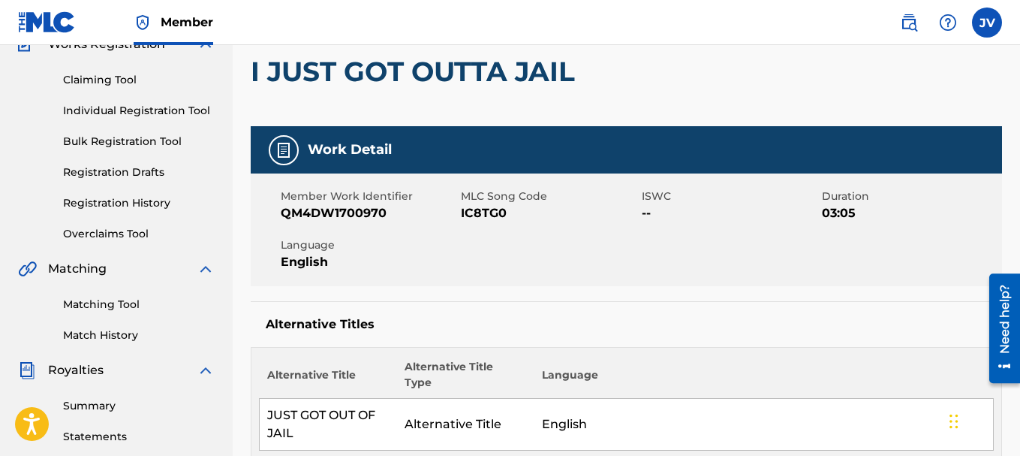
click at [118, 79] on link "Claiming Tool" at bounding box center [139, 80] width 152 height 16
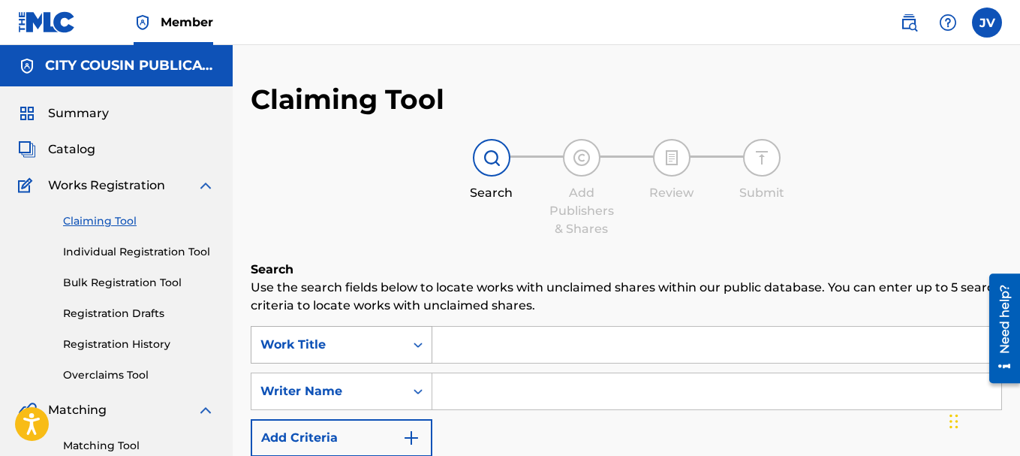
click at [416, 347] on icon "Search Form" at bounding box center [418, 344] width 15 height 15
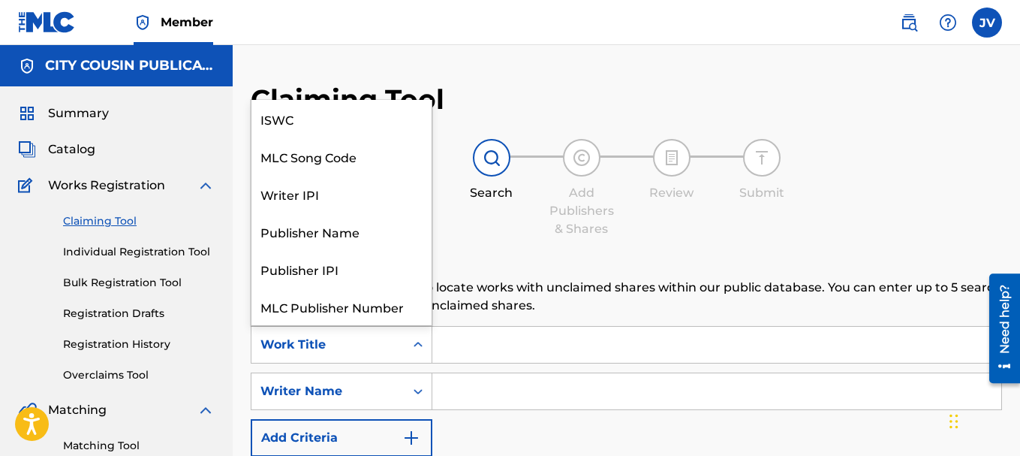
scroll to position [38, 0]
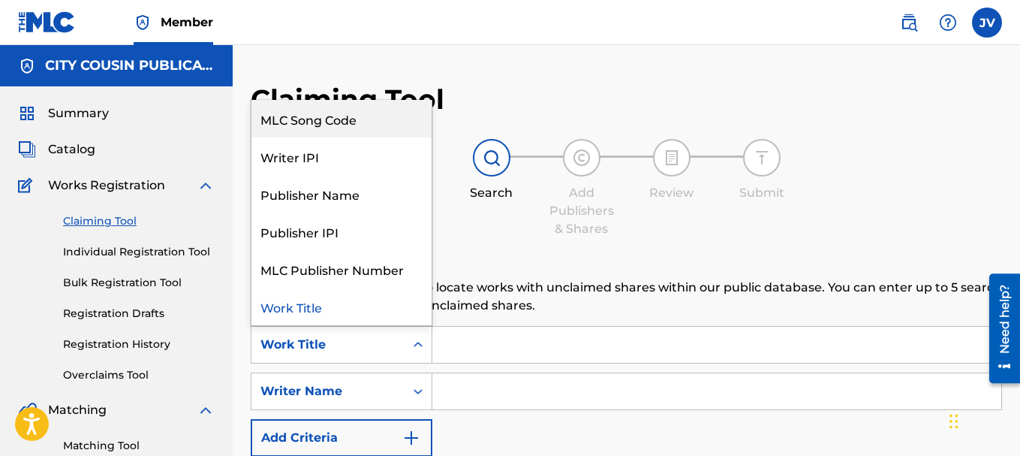
click at [372, 122] on div "MLC Song Code" at bounding box center [342, 119] width 180 height 38
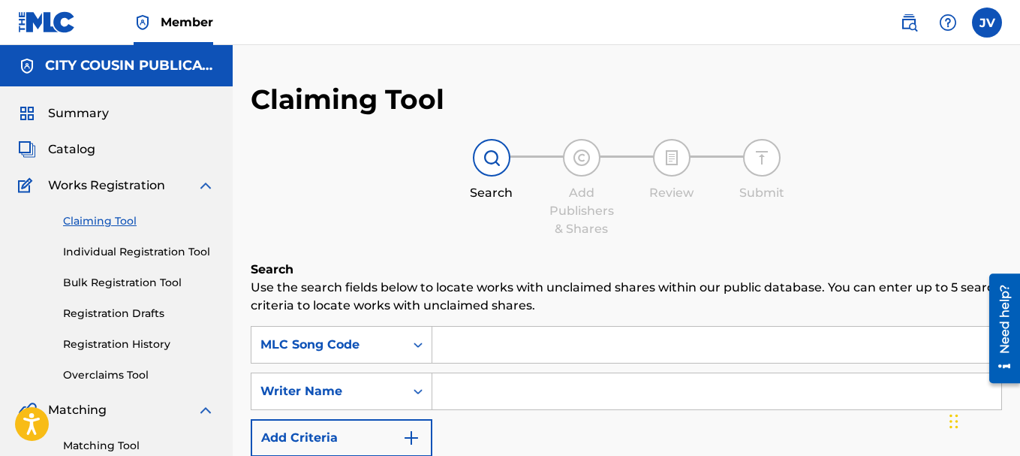
click at [448, 353] on input "Search Form" at bounding box center [716, 345] width 569 height 36
paste input "IC8TG0"
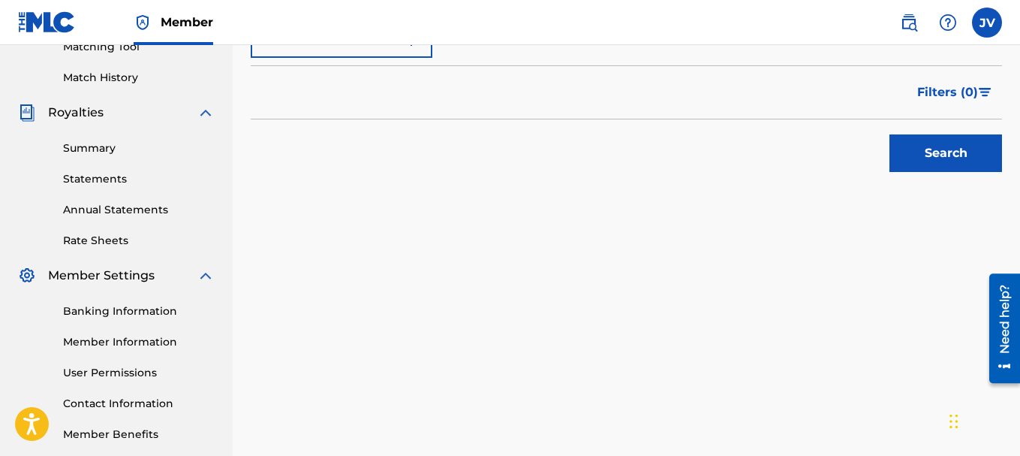
type input "IC8TG0"
click at [957, 146] on button "Search" at bounding box center [946, 153] width 113 height 38
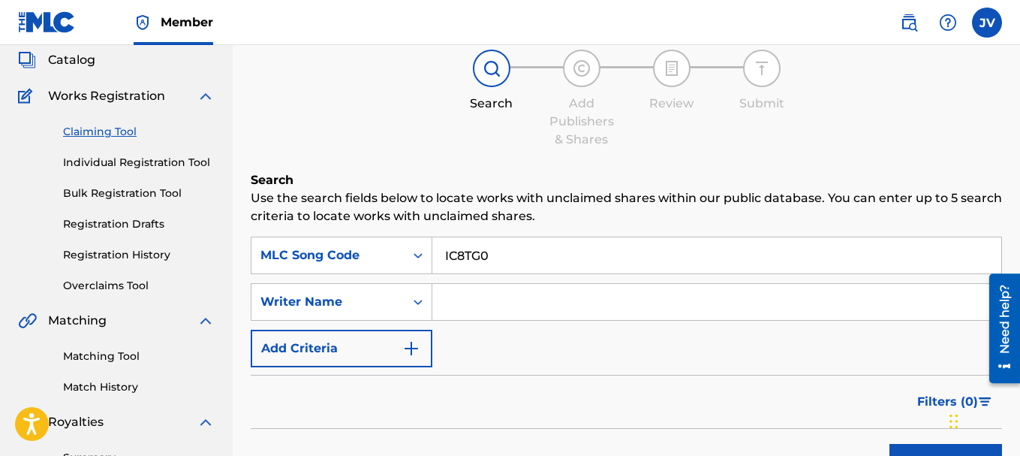
scroll to position [71, 0]
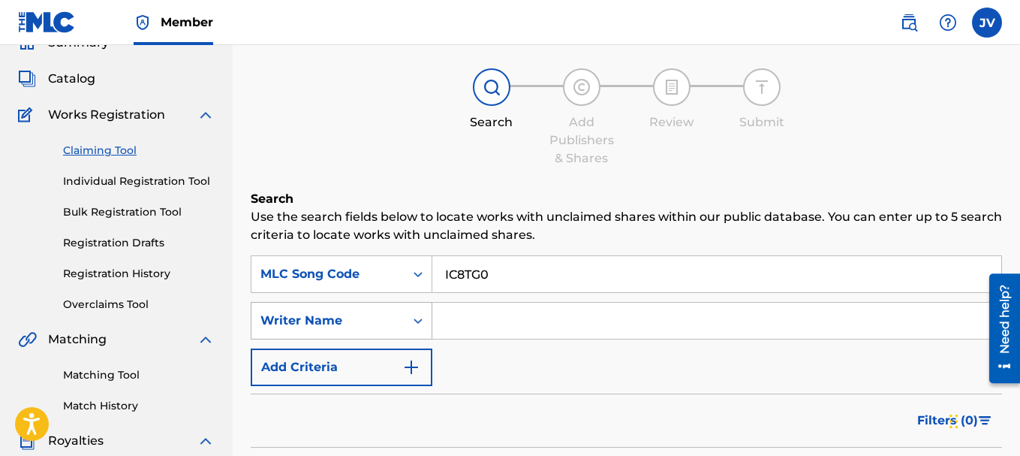
click at [420, 320] on icon "Search Form" at bounding box center [418, 320] width 9 height 5
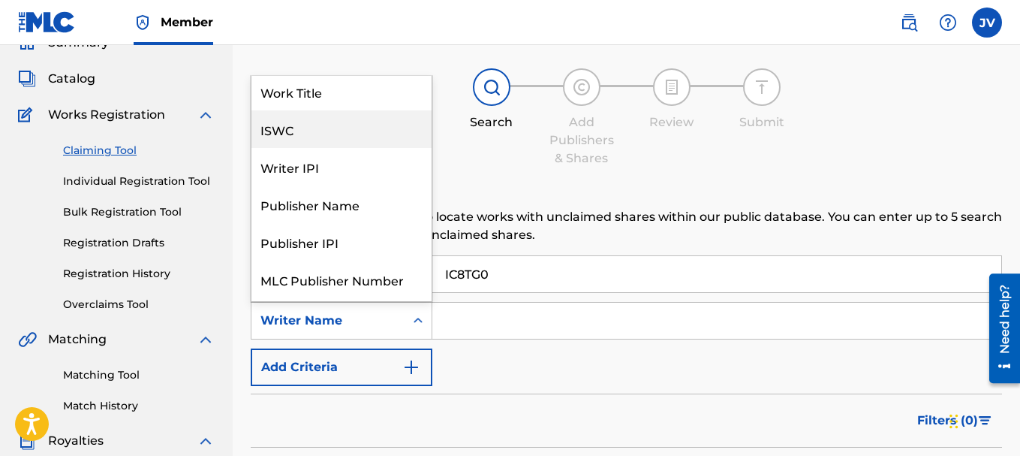
scroll to position [0, 0]
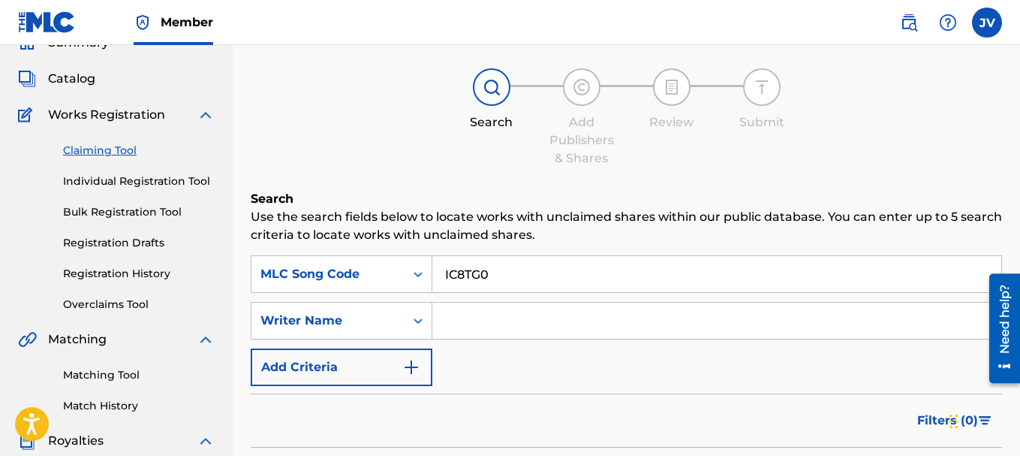
click at [983, 35] on label at bounding box center [987, 23] width 30 height 30
click at [987, 23] on input "JV [PERSON_NAME] [EMAIL_ADDRESS][DOMAIN_NAME] Notification Preferences Profile …" at bounding box center [987, 23] width 0 height 0
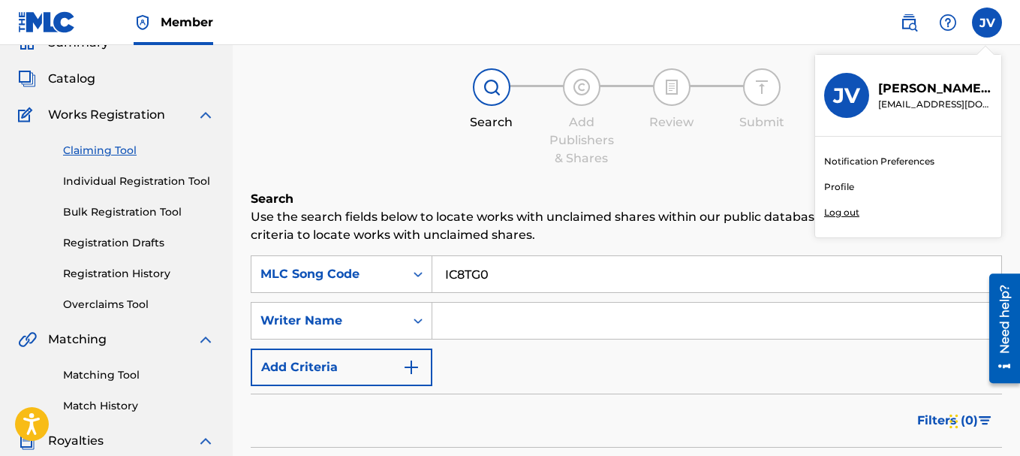
click at [857, 214] on p "Log out" at bounding box center [841, 213] width 35 height 14
click at [987, 23] on input "JV [PERSON_NAME] [EMAIL_ADDRESS][DOMAIN_NAME] Notification Preferences Profile …" at bounding box center [987, 23] width 0 height 0
